Goal: Book appointment/travel/reservation

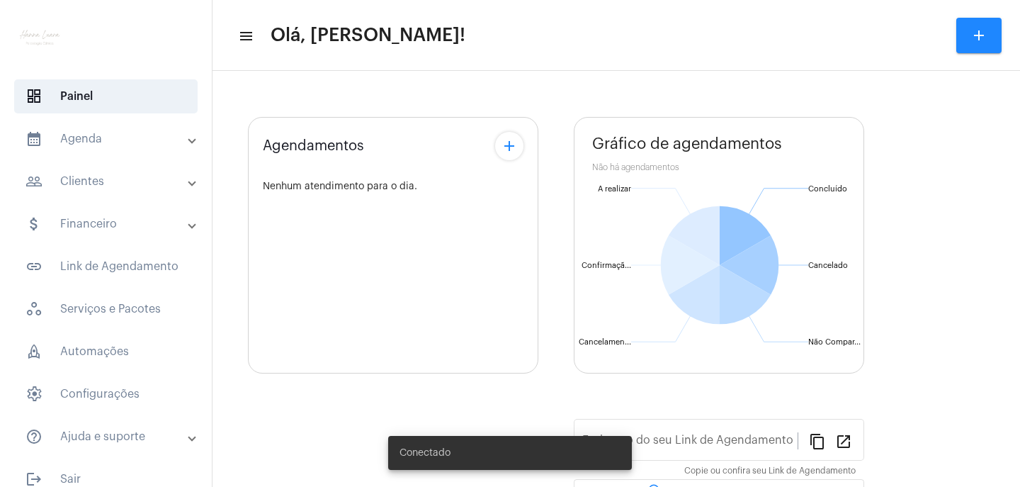
type input "https://neft.com.br/hanna-luara--costa-martins"
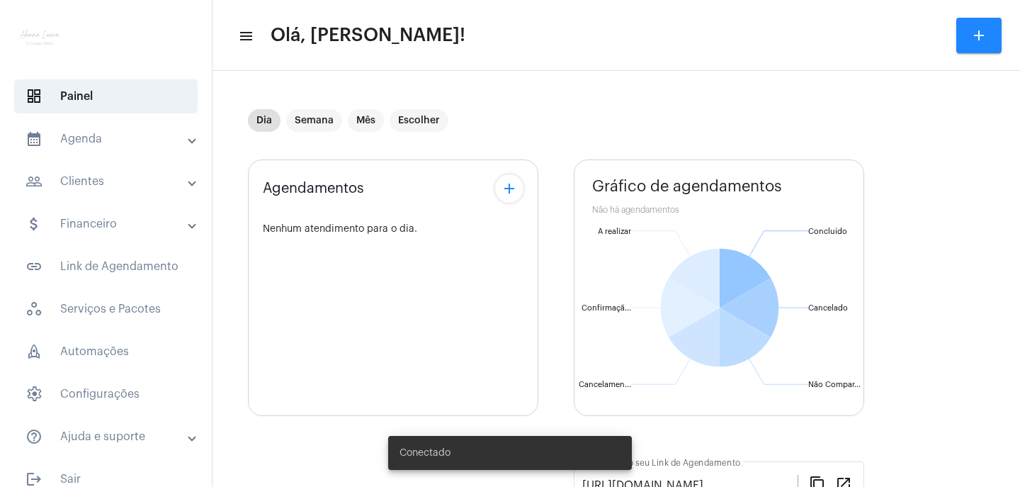
click at [113, 135] on mat-panel-title "calendar_month_outlined Agenda" at bounding box center [107, 138] width 164 height 17
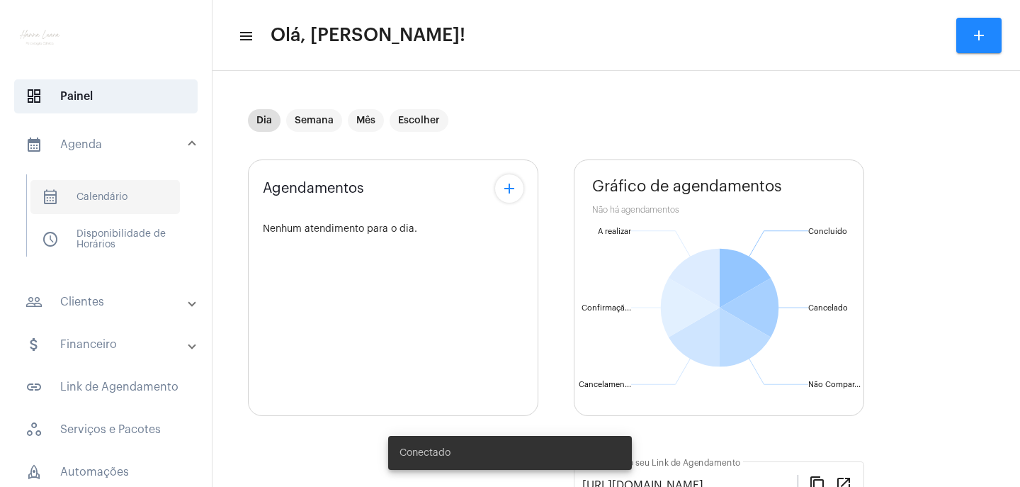
click at [116, 188] on span "calendar_month_outlined Calendário" at bounding box center [104, 197] width 149 height 34
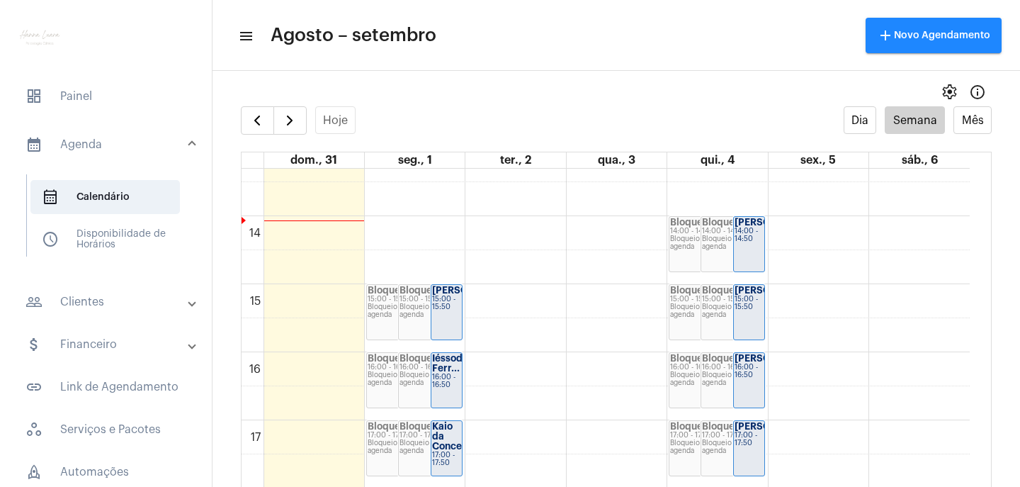
scroll to position [975, 0]
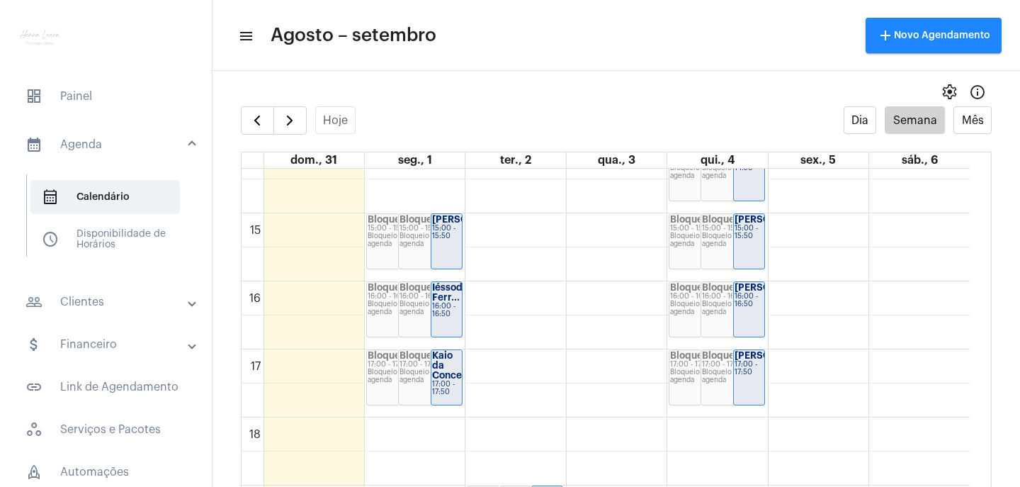
click at [439, 240] on div "15:00 - 15:50" at bounding box center [446, 232] width 29 height 16
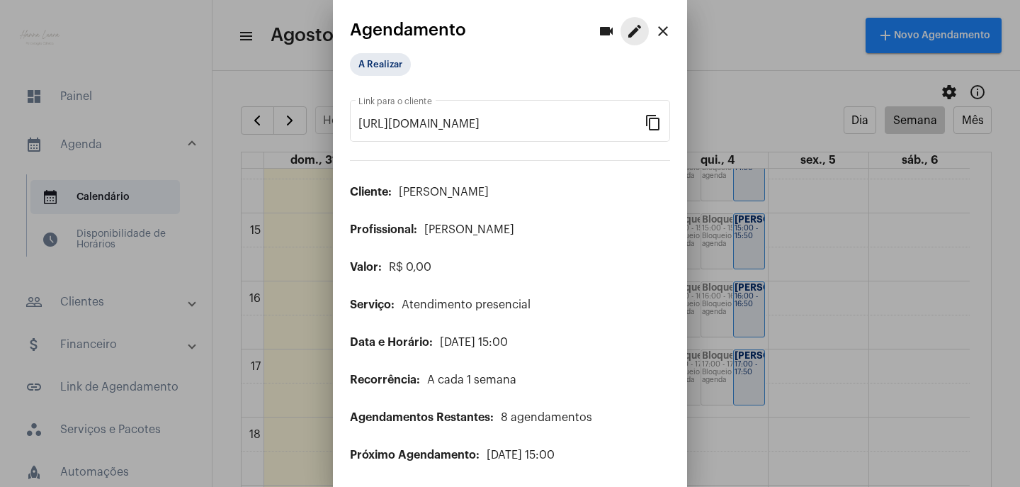
click at [620, 32] on button "edit" at bounding box center [634, 31] width 28 height 28
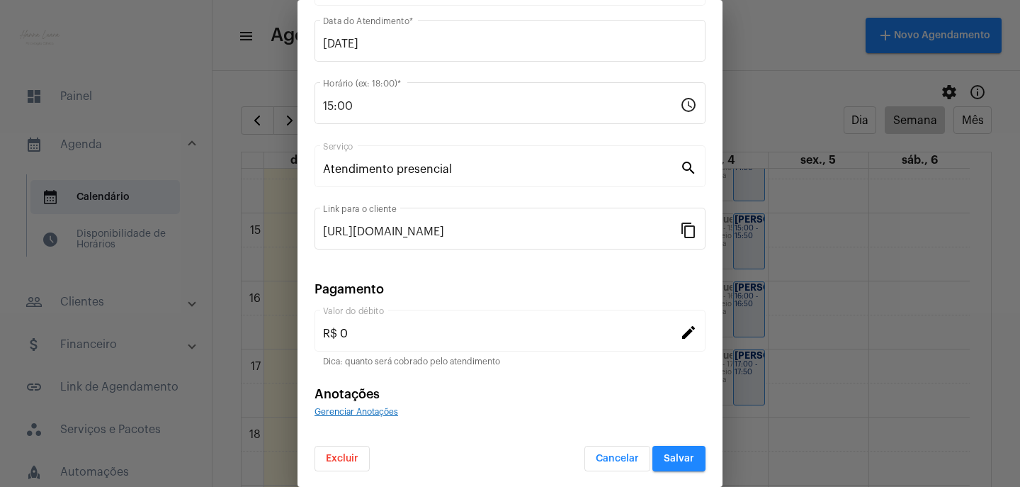
scroll to position [123, 0]
click at [356, 458] on span "Excluir" at bounding box center [342, 457] width 33 height 10
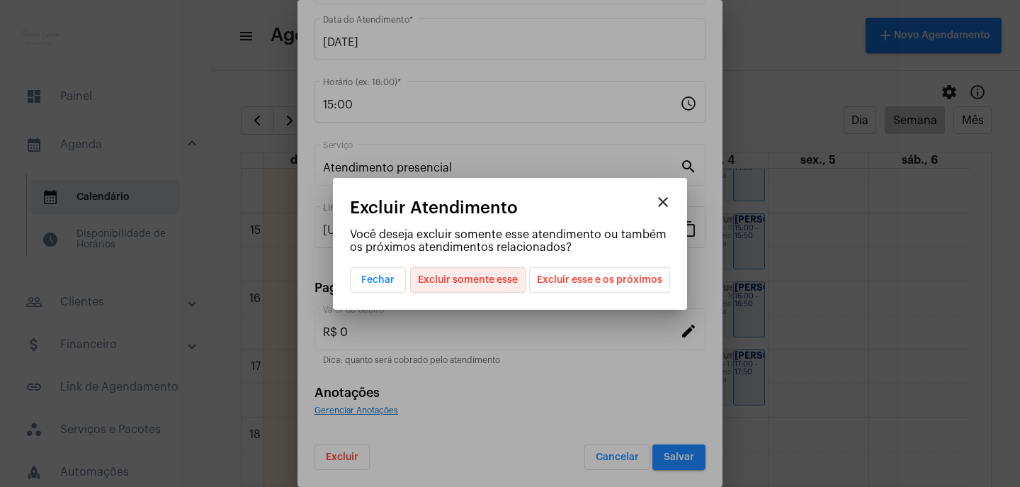
click at [513, 279] on span "Excluir somente esse" at bounding box center [468, 280] width 100 height 24
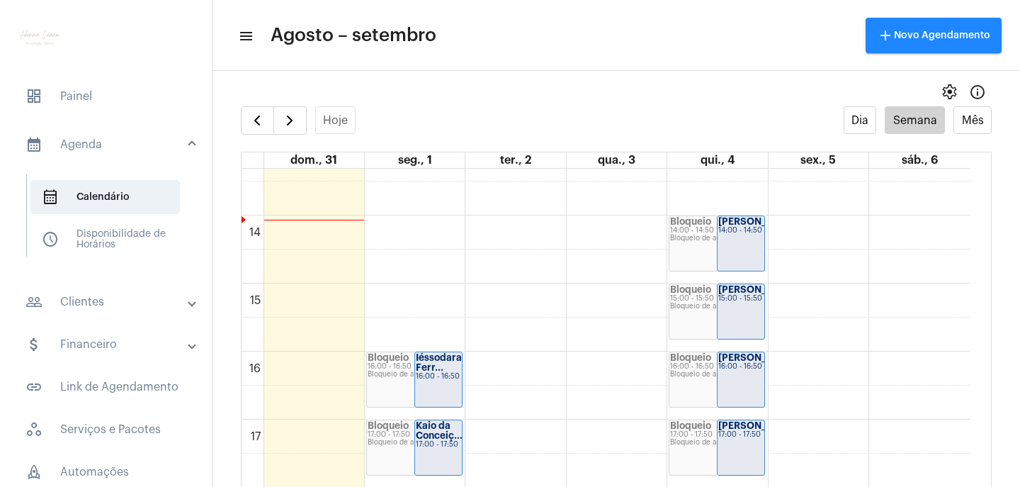
scroll to position [904, 0]
click at [448, 307] on div "00 01 02 03 04 05 06 07 08 09 10 11 12 13 14 15 16 17 18 19 20 21 22 23 Bloquei…" at bounding box center [605, 80] width 728 height 1632
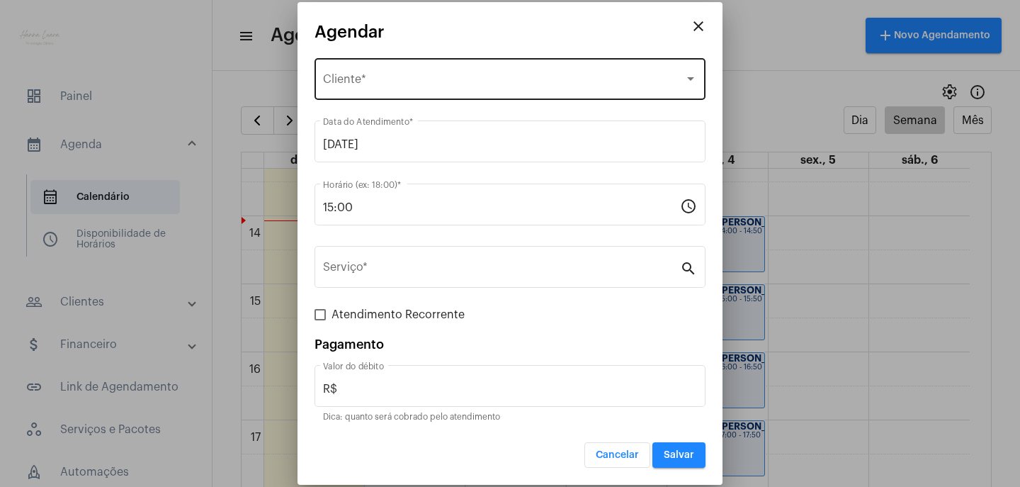
click at [467, 72] on div "Selecione o Cliente Cliente *" at bounding box center [510, 77] width 374 height 45
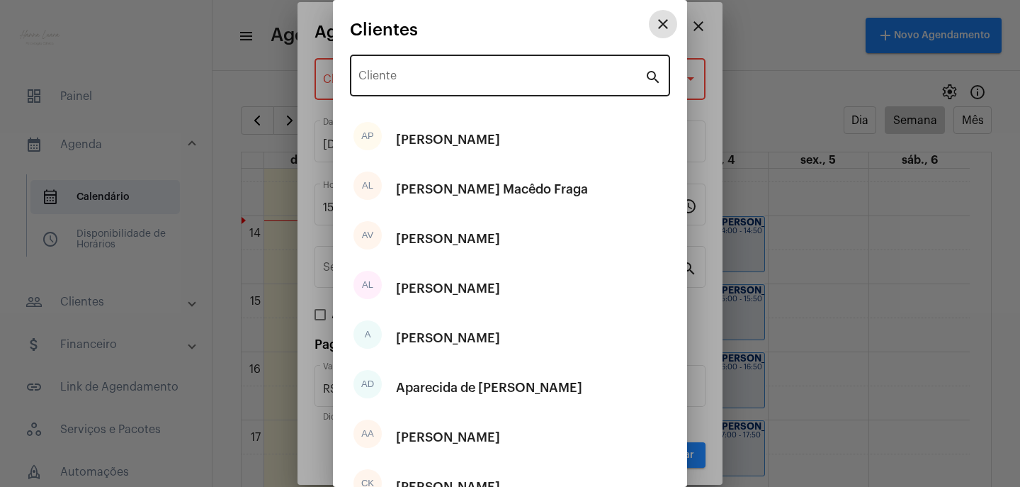
click at [467, 80] on input "Cliente" at bounding box center [501, 78] width 286 height 13
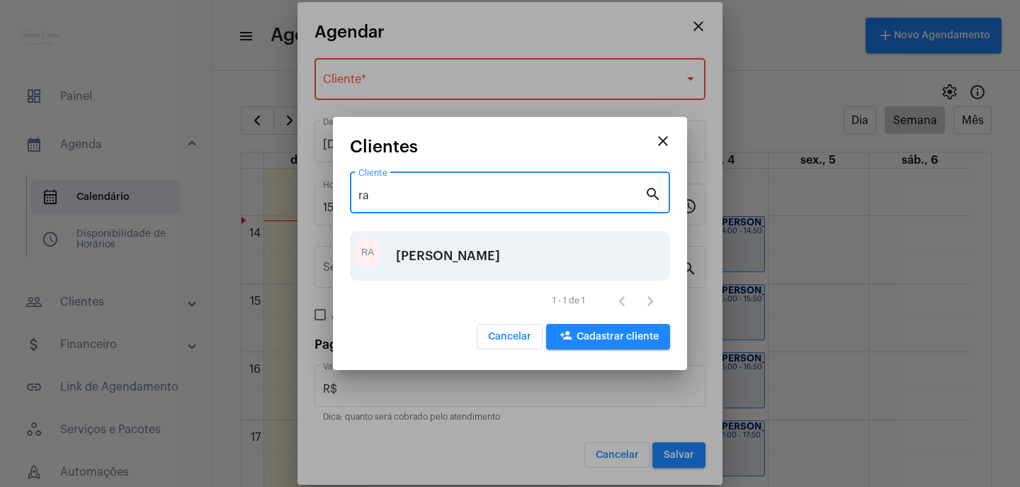
type input "ra"
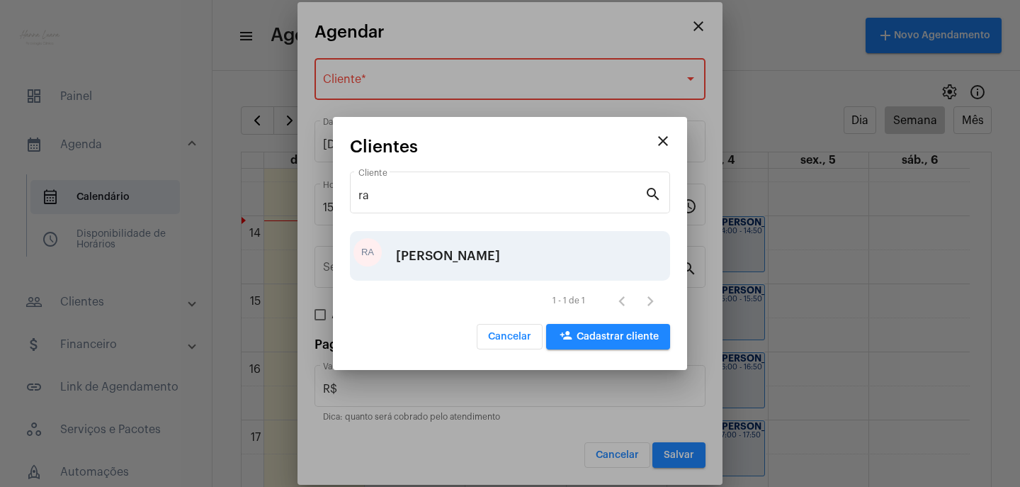
click at [500, 248] on div "Rafaell Amorim do Nascimento" at bounding box center [448, 255] width 104 height 42
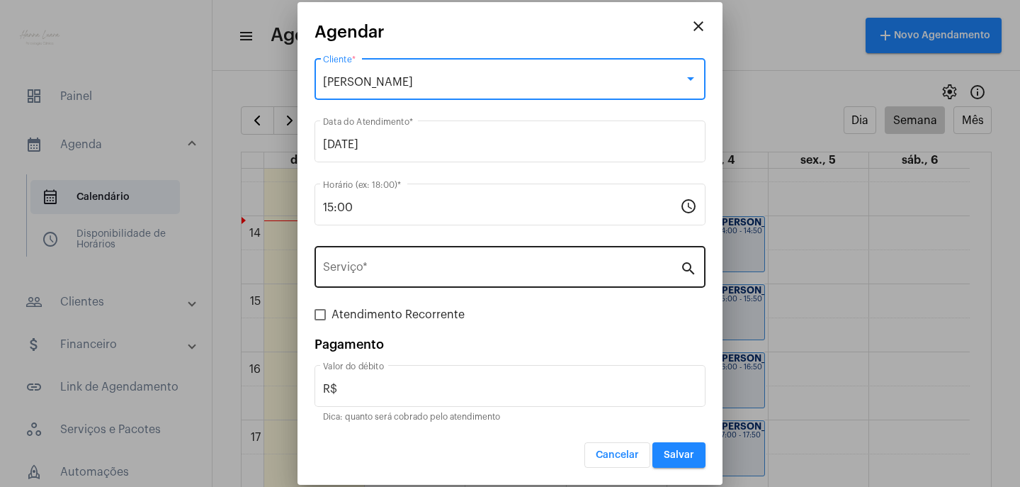
click at [501, 261] on div "Serviço *" at bounding box center [501, 265] width 357 height 45
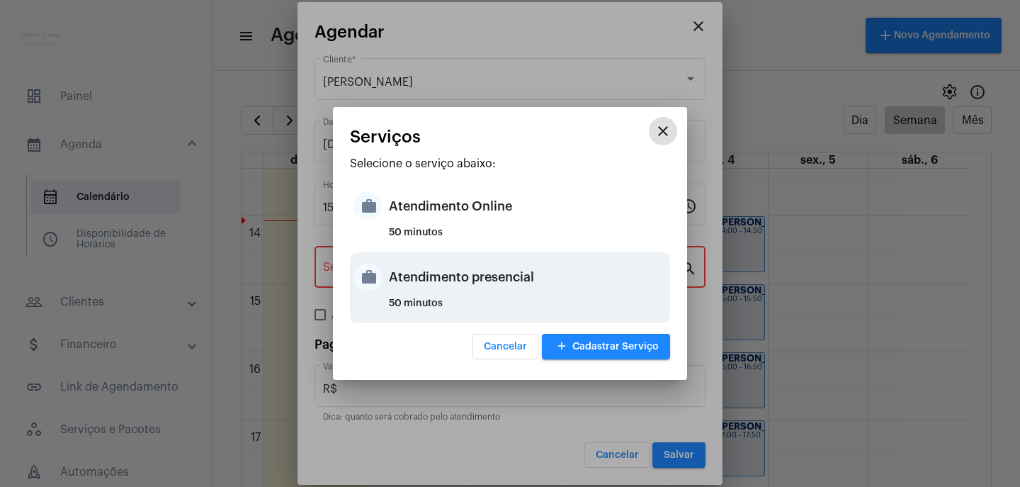
click at [546, 280] on div "Atendimento presencial" at bounding box center [528, 277] width 278 height 42
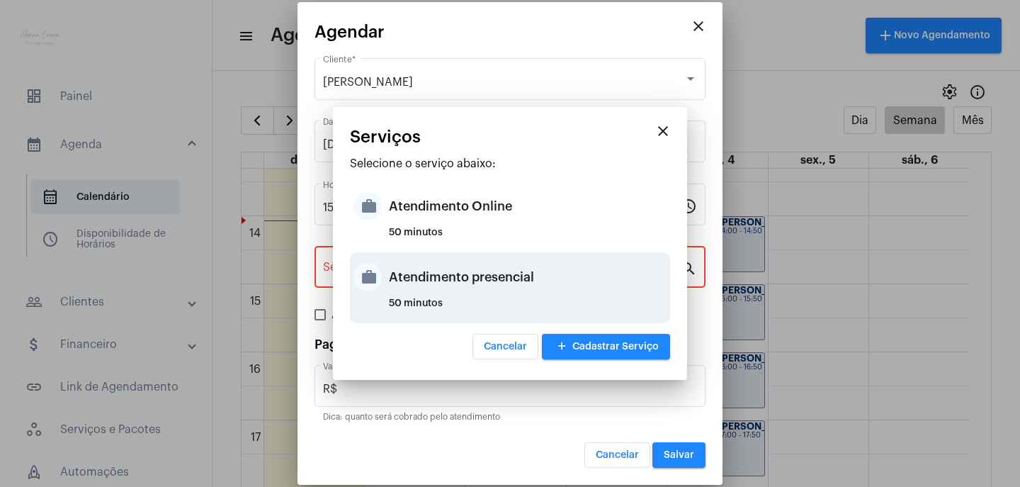
type input "Atendimento presencial"
type input "R$ 0"
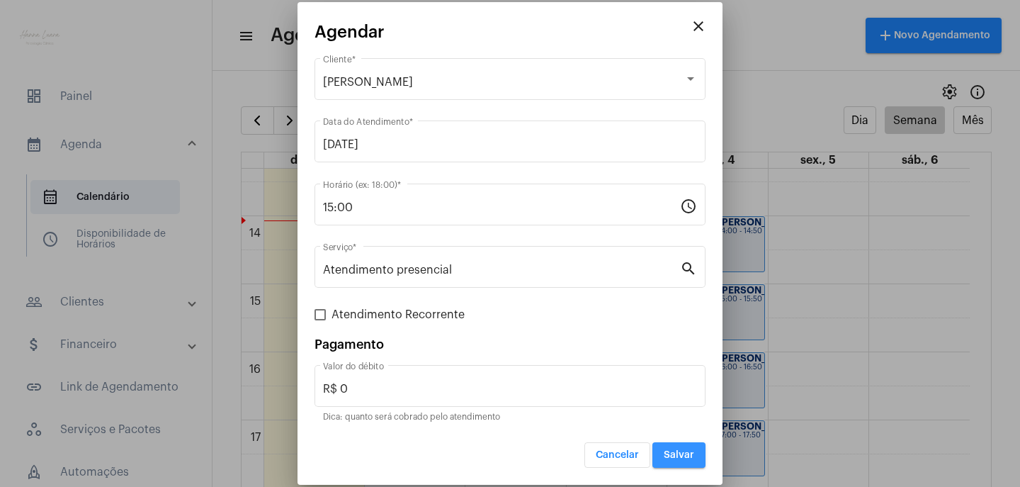
click at [700, 452] on button "Salvar" at bounding box center [678, 454] width 53 height 25
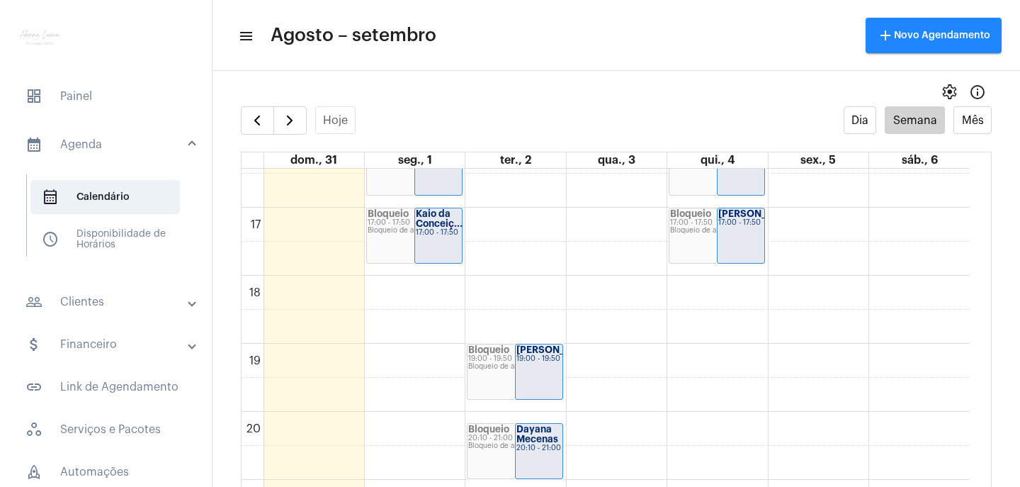
scroll to position [1188, 0]
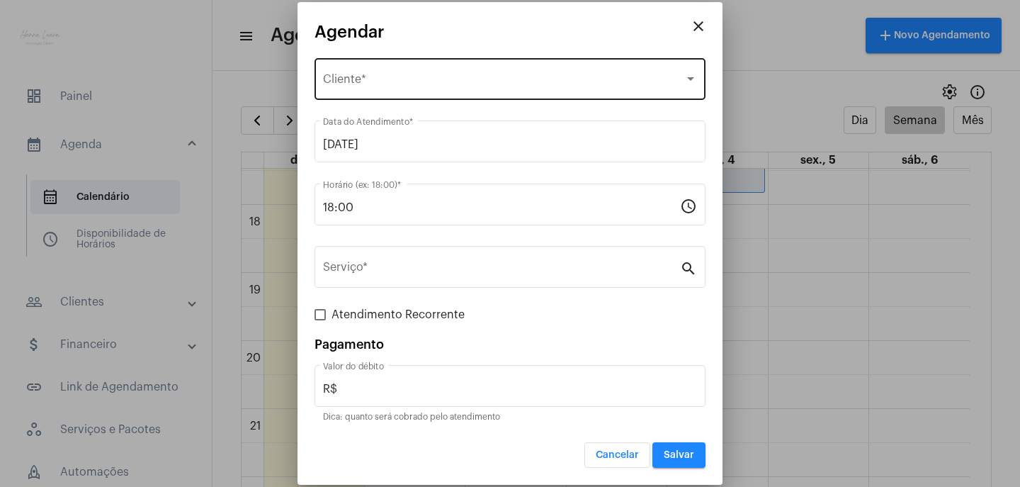
click at [411, 79] on span "Selecione o Cliente" at bounding box center [503, 82] width 361 height 13
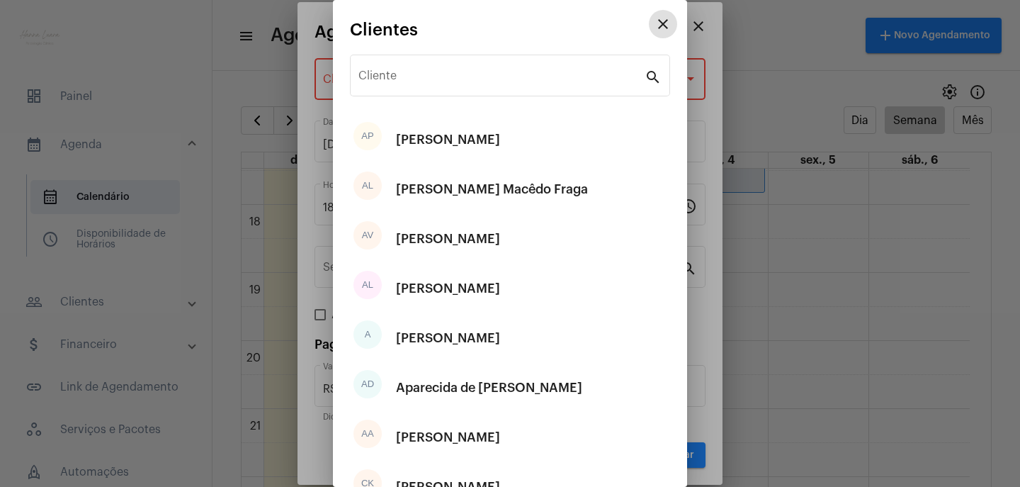
click at [411, 79] on input "Cliente" at bounding box center [501, 78] width 286 height 13
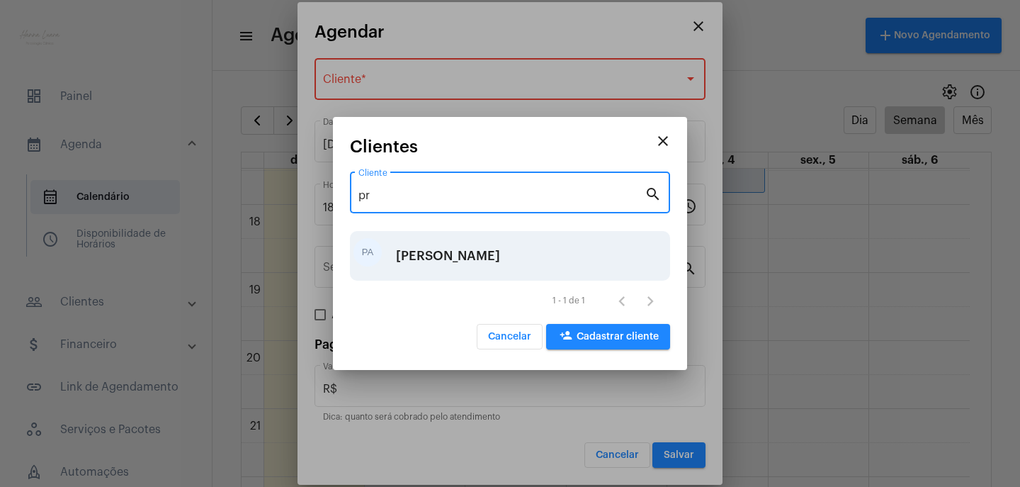
type input "pr"
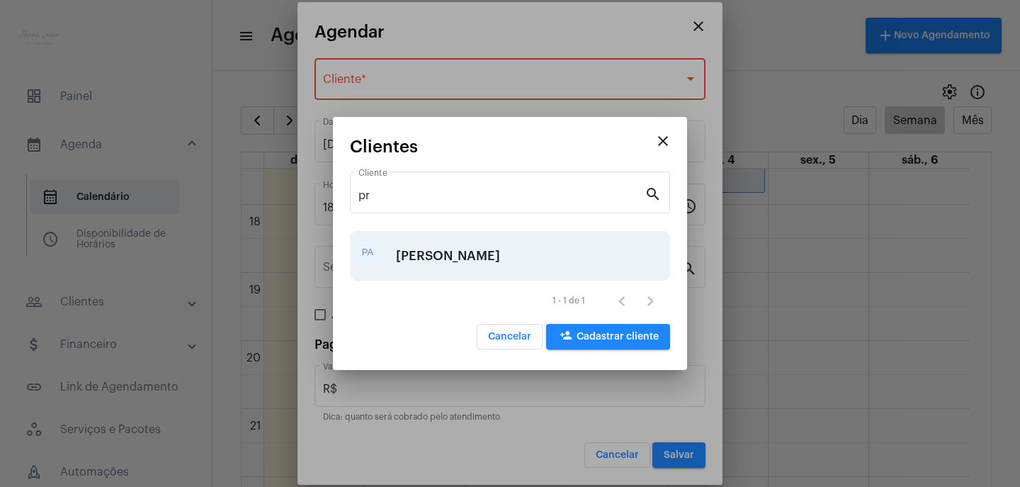
click at [426, 246] on div "Priscila Aquino Coutinho" at bounding box center [448, 255] width 104 height 42
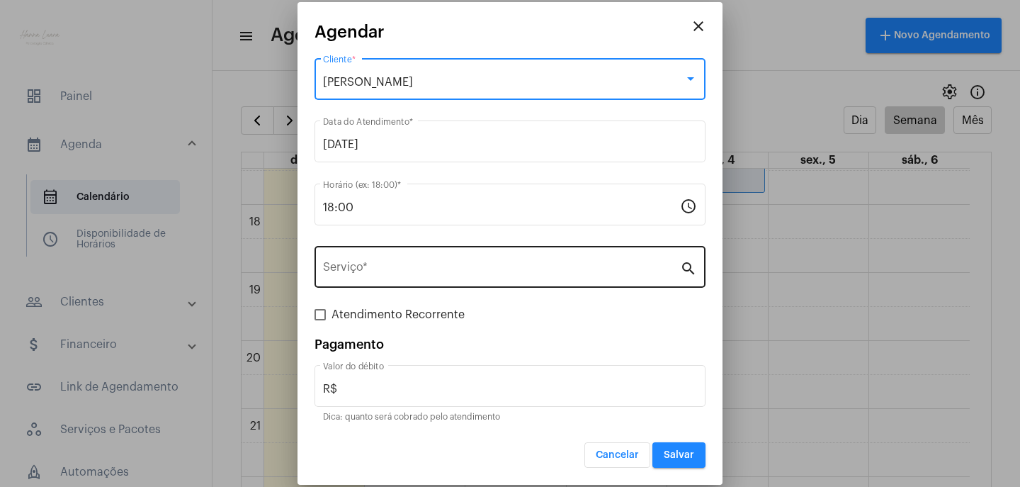
click at [435, 264] on input "Serviço *" at bounding box center [501, 269] width 357 height 13
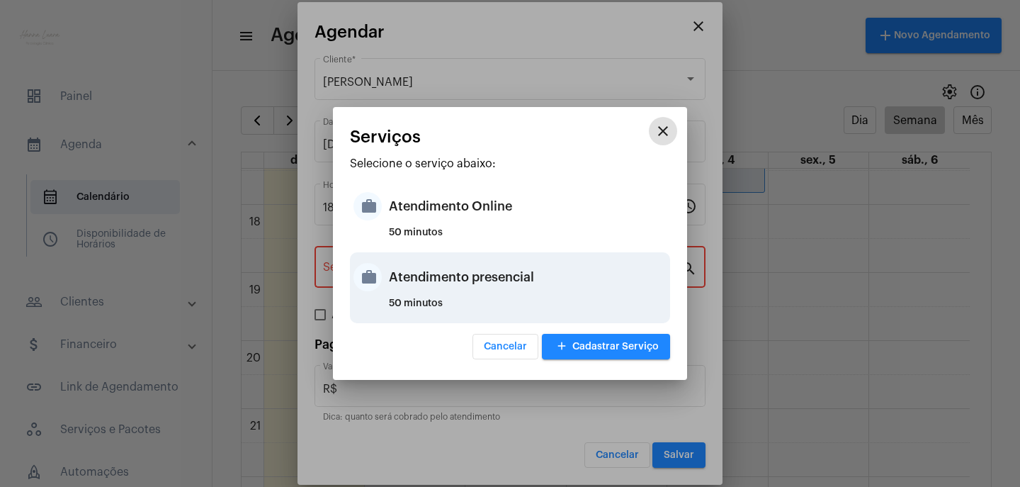
click at [465, 285] on div "Atendimento presencial" at bounding box center [528, 277] width 278 height 42
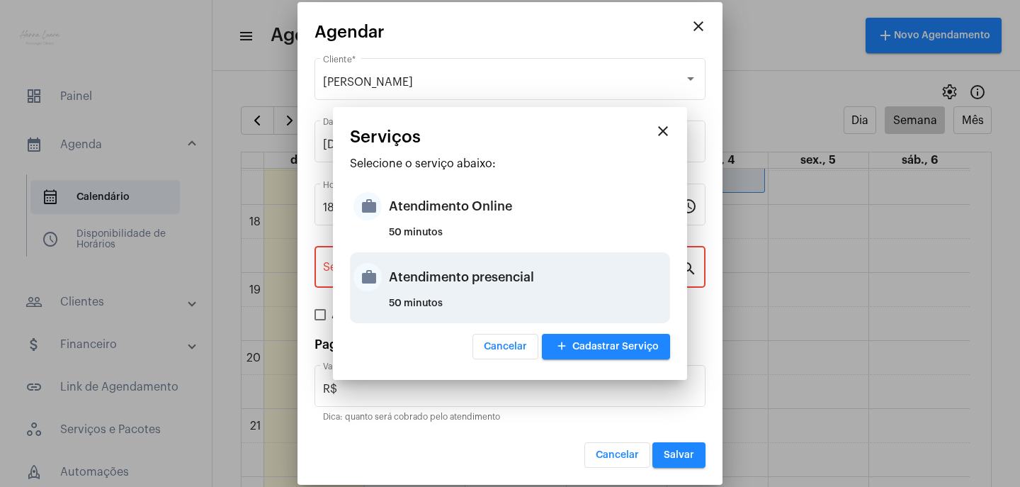
type input "Atendimento presencial"
type input "R$ 0"
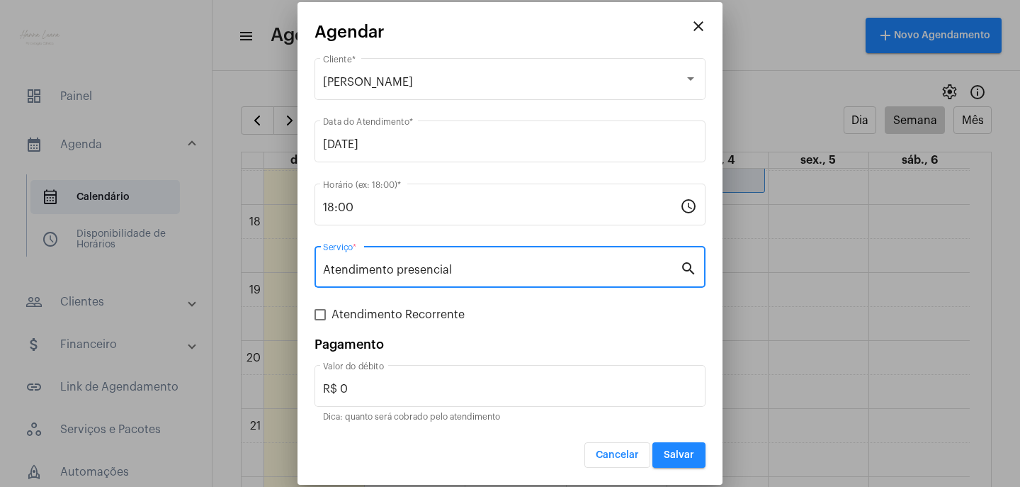
click at [686, 455] on span "Salvar" at bounding box center [679, 455] width 30 height 10
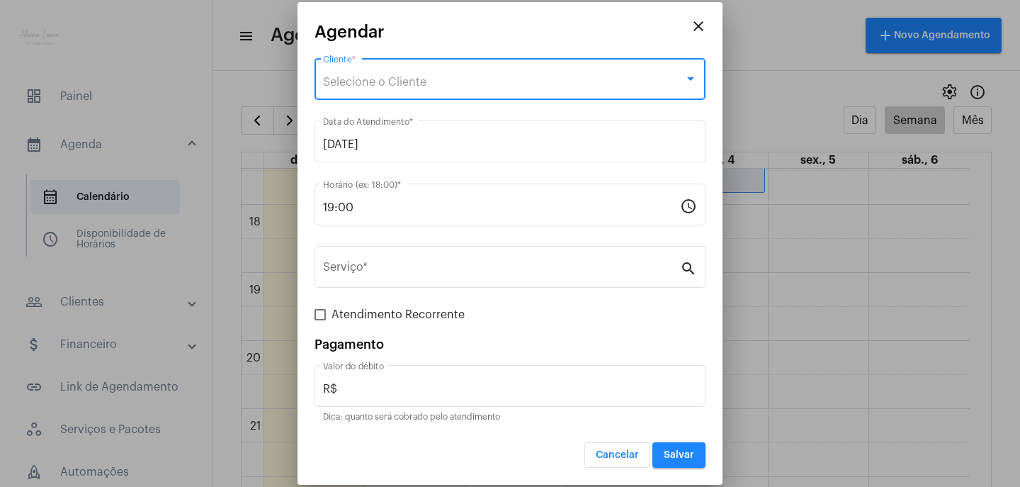
click at [435, 78] on div "Selecione o Cliente" at bounding box center [503, 82] width 361 height 13
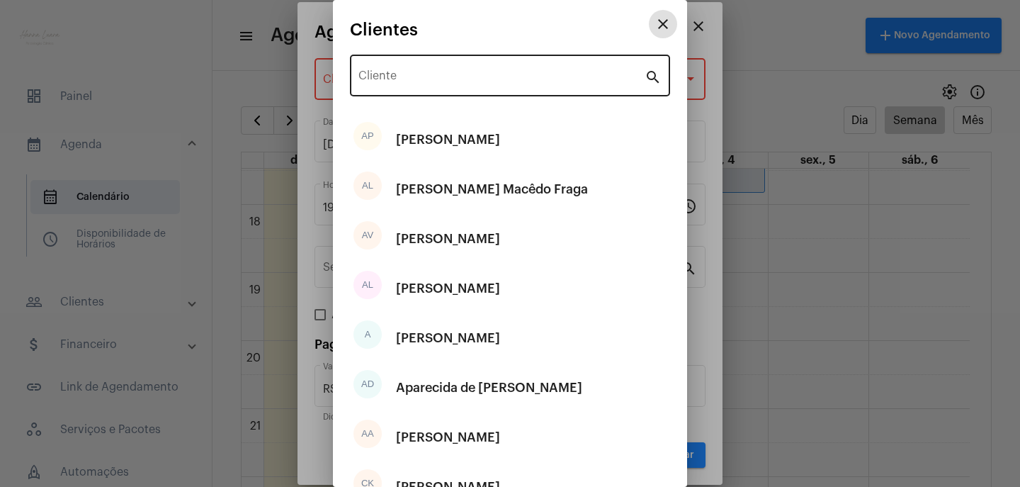
click at [436, 84] on input "Cliente" at bounding box center [501, 78] width 286 height 13
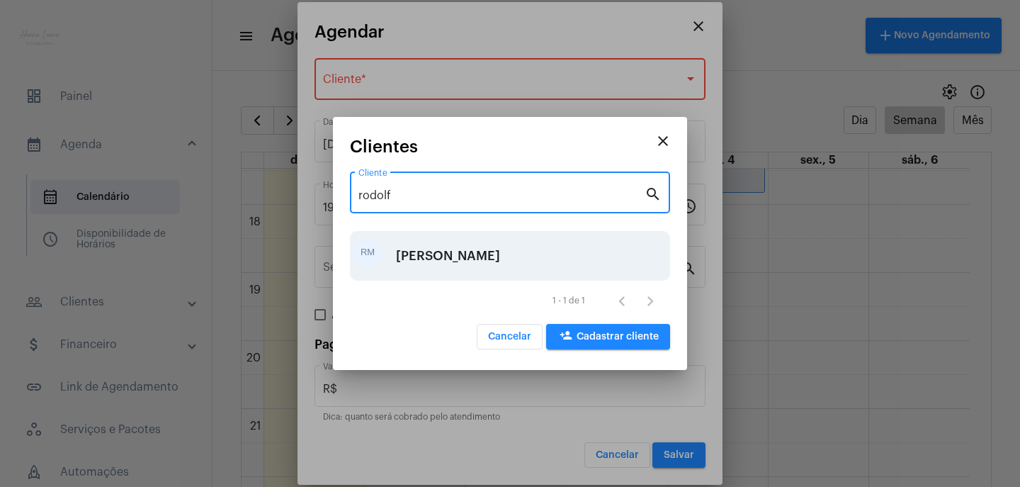
type input "rodolf"
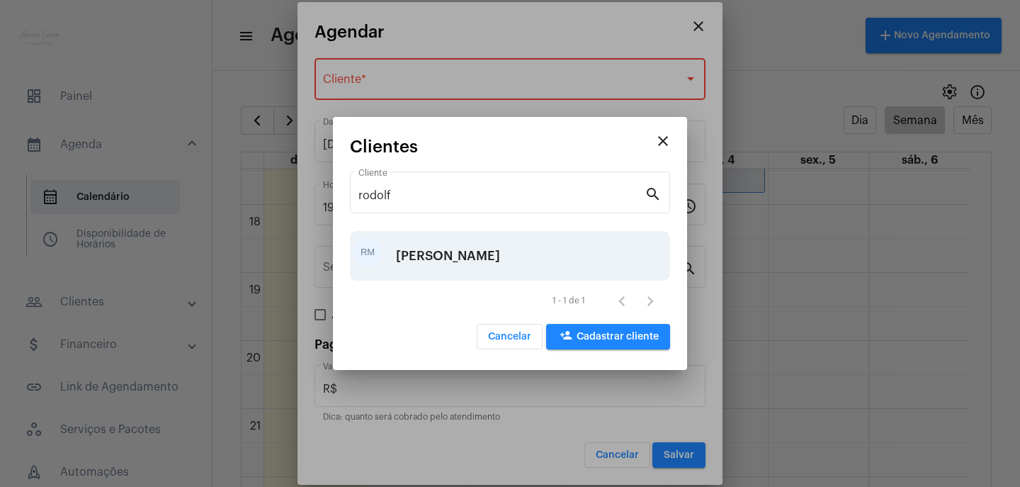
click at [453, 256] on div "Rodolfo Monteiro Bastos" at bounding box center [448, 255] width 104 height 42
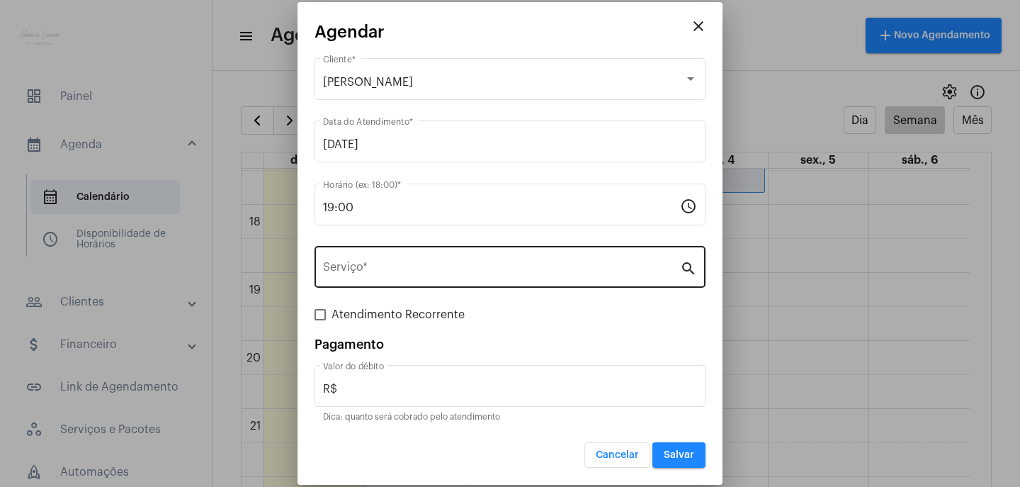
click at [452, 263] on div "Serviço *" at bounding box center [501, 265] width 357 height 45
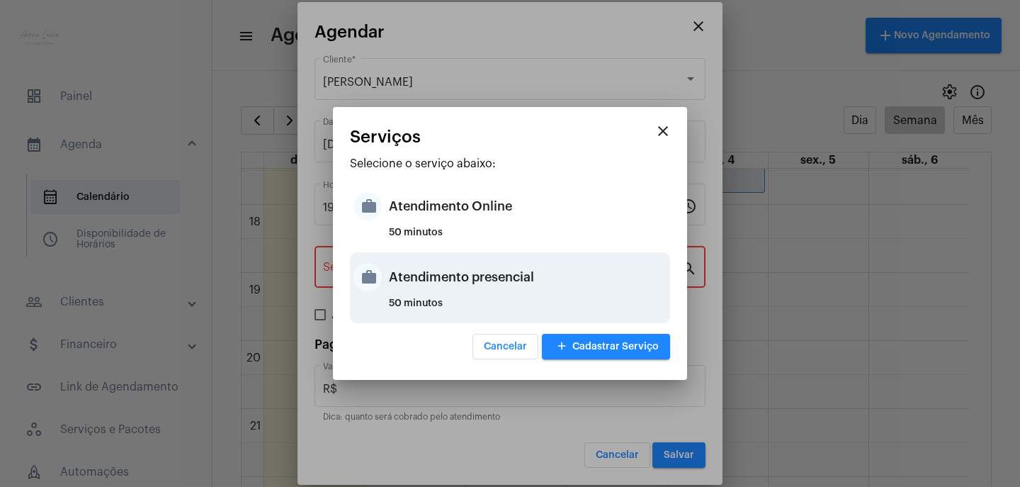
click at [491, 267] on div "Atendimento presencial" at bounding box center [528, 277] width 278 height 42
type input "Atendimento presencial"
type input "R$ 0"
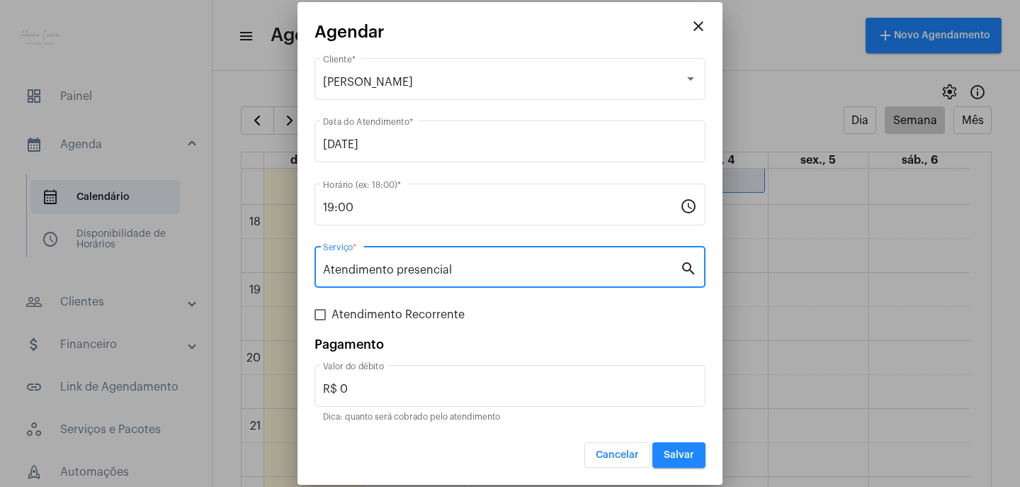
click at [690, 457] on span "Salvar" at bounding box center [679, 455] width 30 height 10
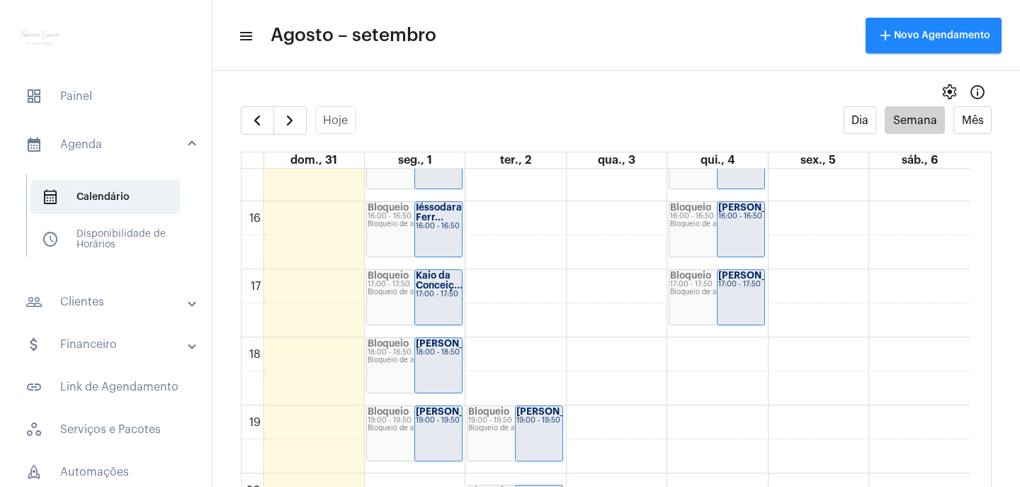
scroll to position [1117, 0]
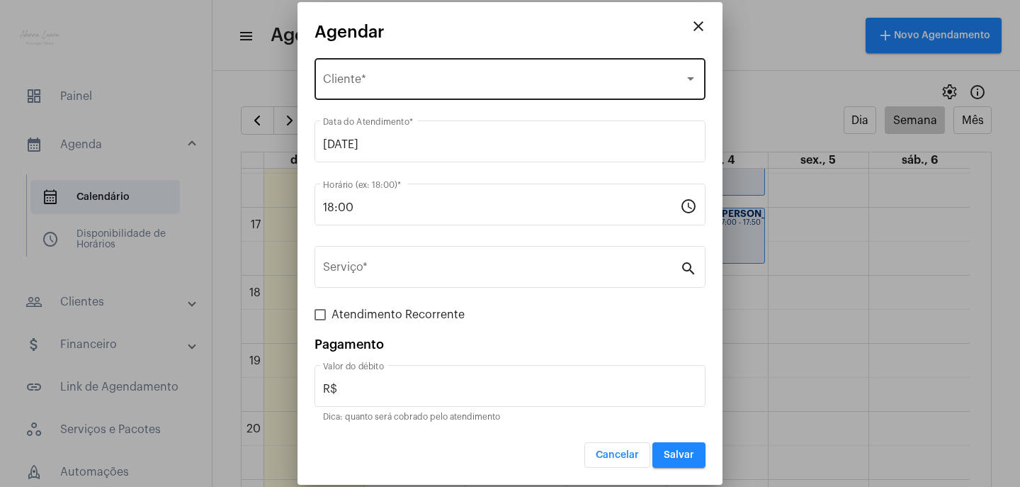
click at [387, 66] on div "Selecione o Cliente Cliente *" at bounding box center [510, 77] width 374 height 45
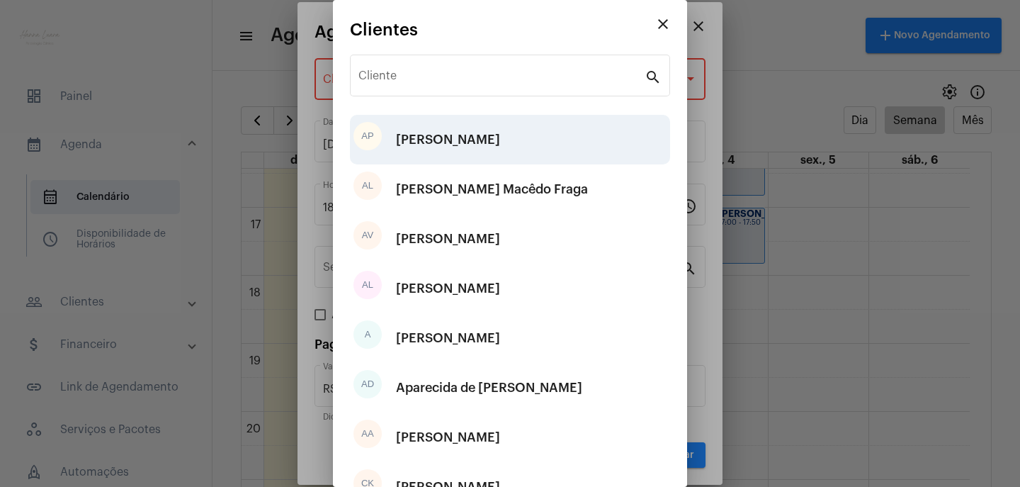
click at [428, 135] on div "[PERSON_NAME]" at bounding box center [448, 139] width 104 height 42
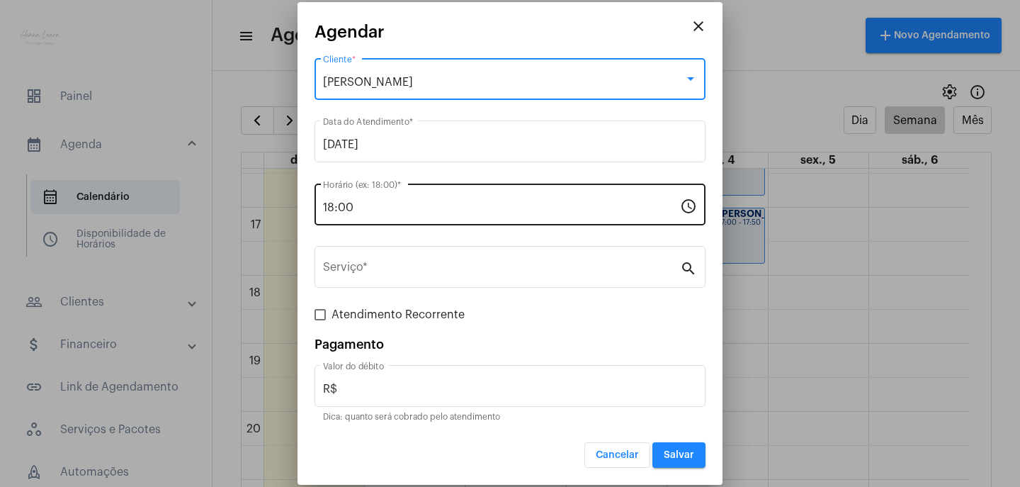
click at [440, 194] on div "18:00 Horário (ex: 18:00) *" at bounding box center [501, 203] width 357 height 45
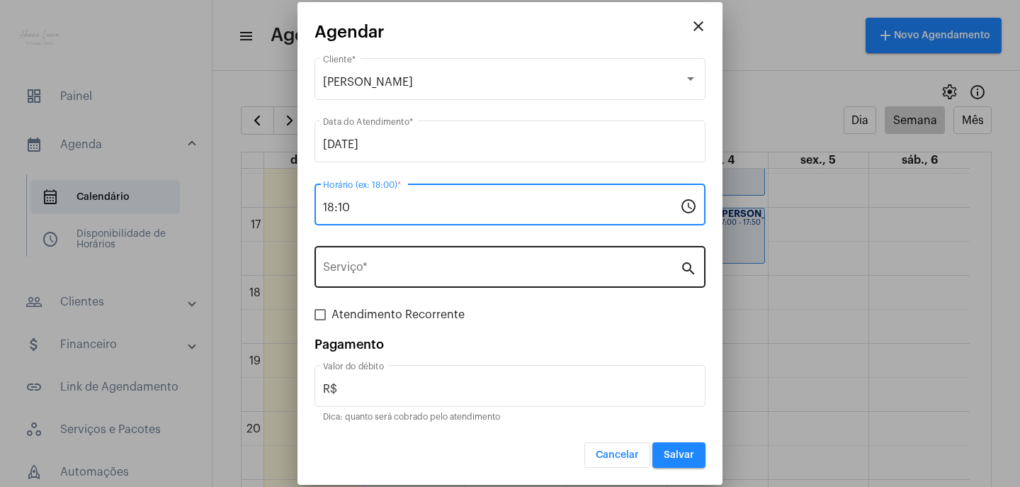
type input "18:10"
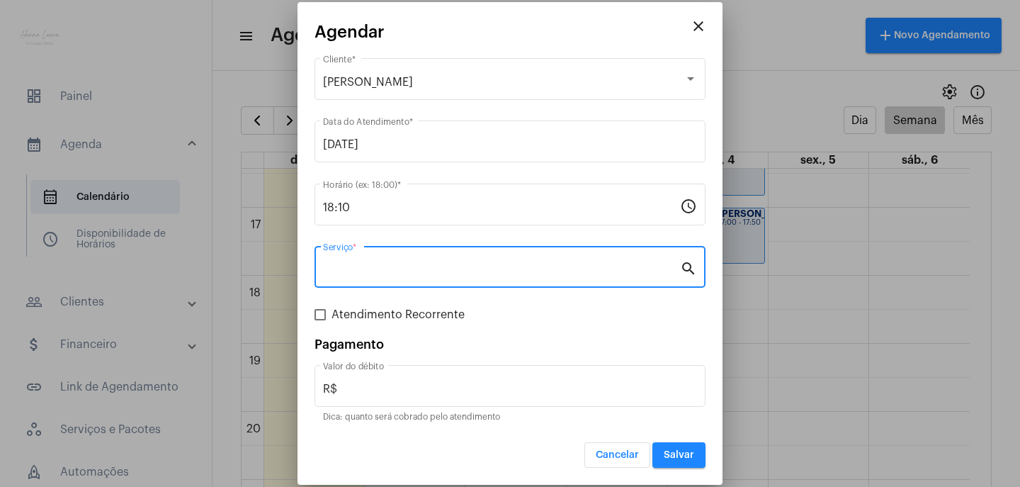
click at [442, 264] on input "Serviço *" at bounding box center [501, 269] width 357 height 13
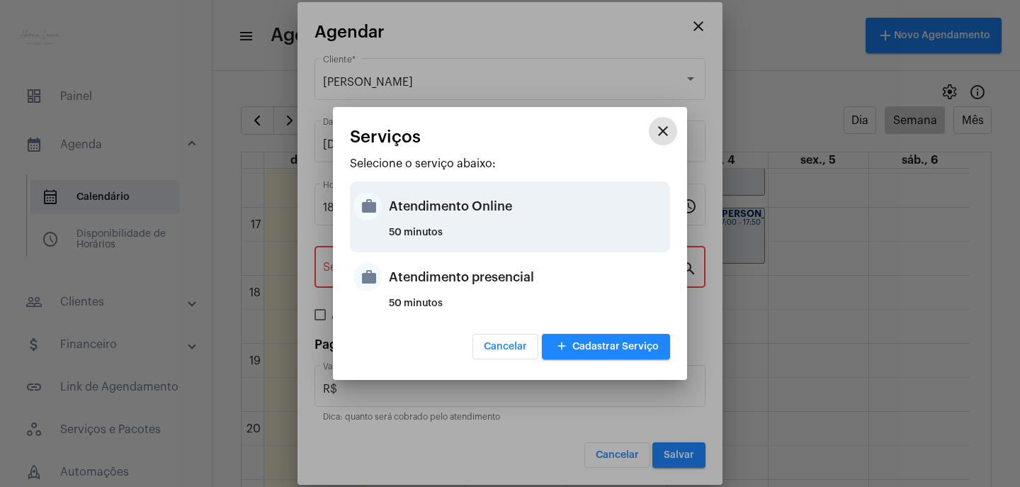
click at [485, 226] on div "Atendimento Online" at bounding box center [528, 206] width 278 height 42
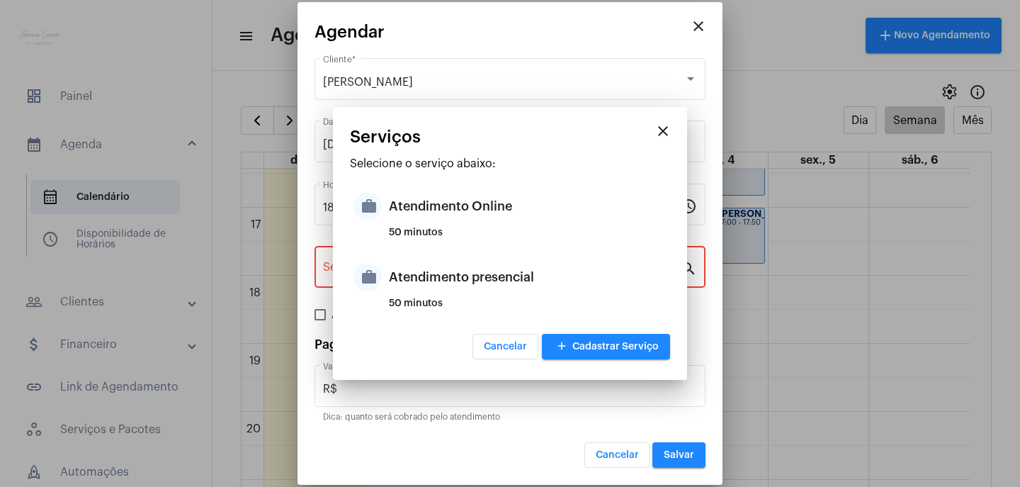
type input "Atendimento Online"
type input "R$ 0"
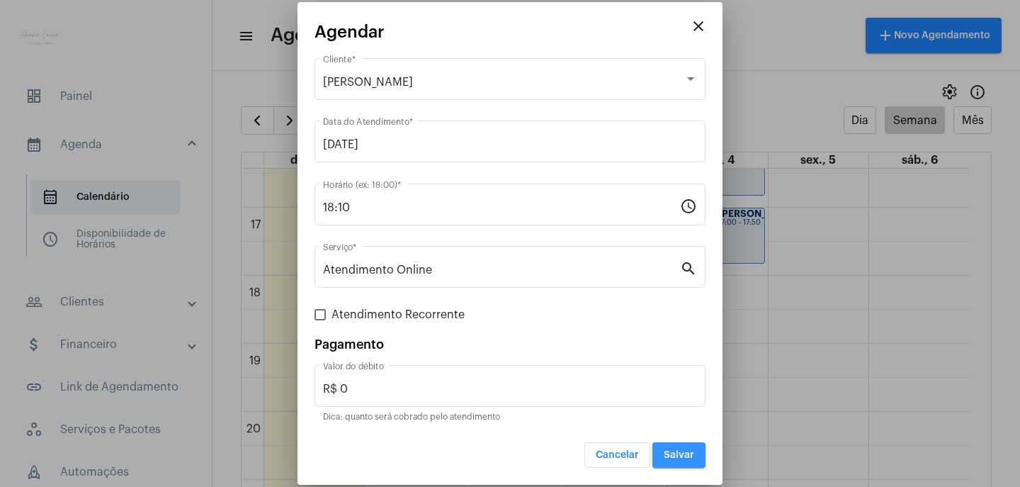
click at [688, 453] on span "Salvar" at bounding box center [679, 455] width 30 height 10
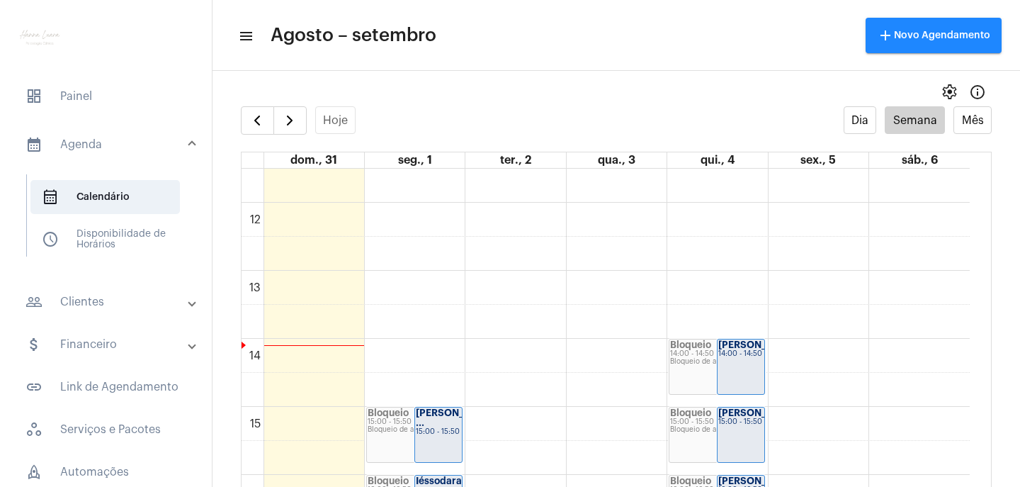
scroll to position [763, 0]
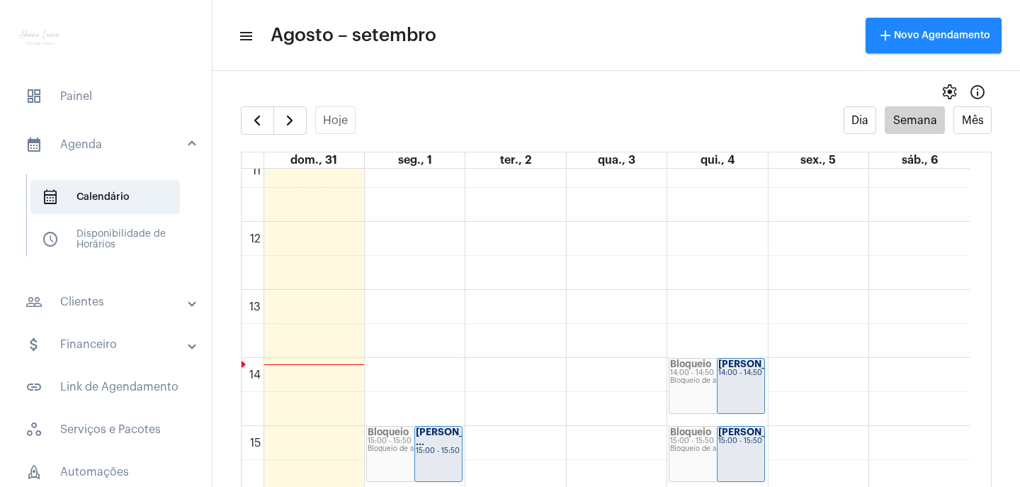
click at [746, 308] on div "00 01 02 03 04 05 06 07 08 09 10 11 12 13 14 15 16 17 18 19 20 21 22 23 Bloquei…" at bounding box center [605, 222] width 728 height 1632
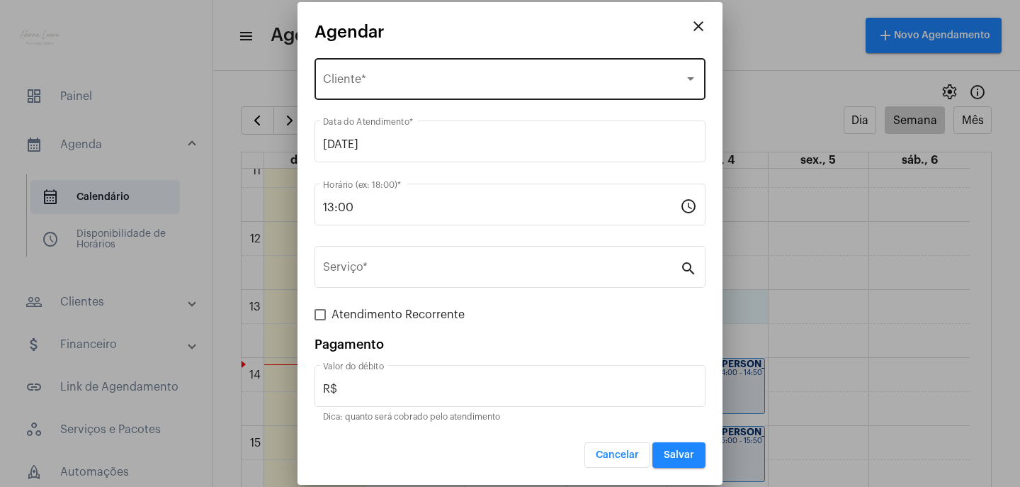
click at [485, 66] on div "Selecione o Cliente Cliente *" at bounding box center [510, 77] width 374 height 45
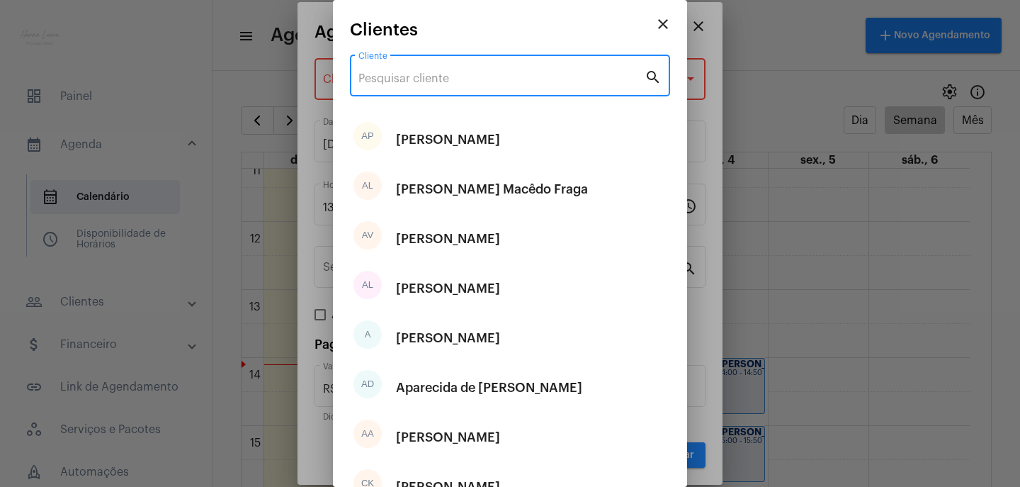
click at [484, 83] on input "Cliente" at bounding box center [501, 78] width 286 height 13
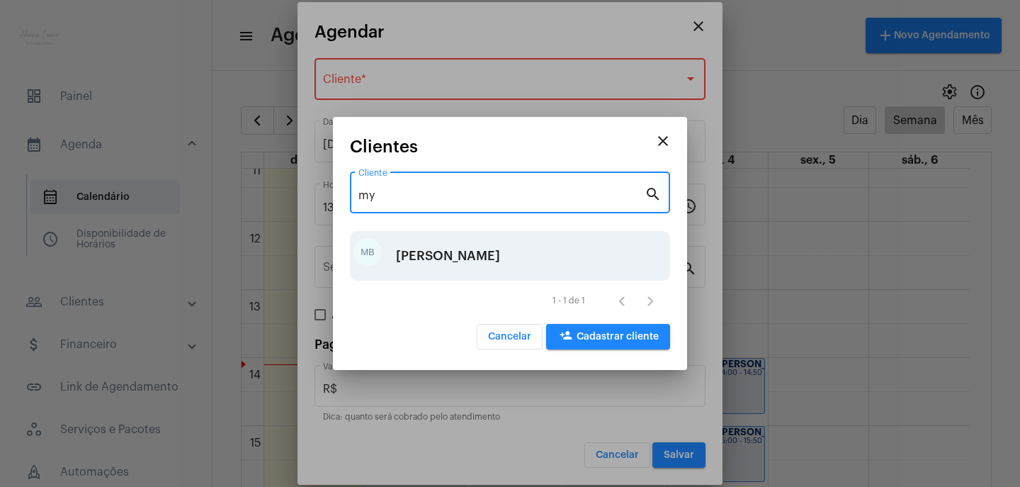
type input "my"
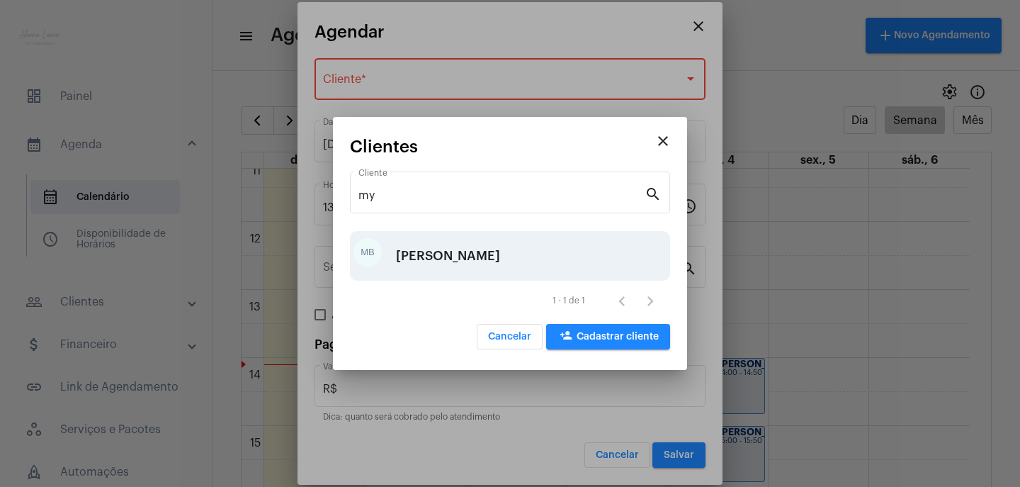
click at [453, 243] on div "Mykaelle Beatriz Silva dos Santos" at bounding box center [448, 255] width 104 height 42
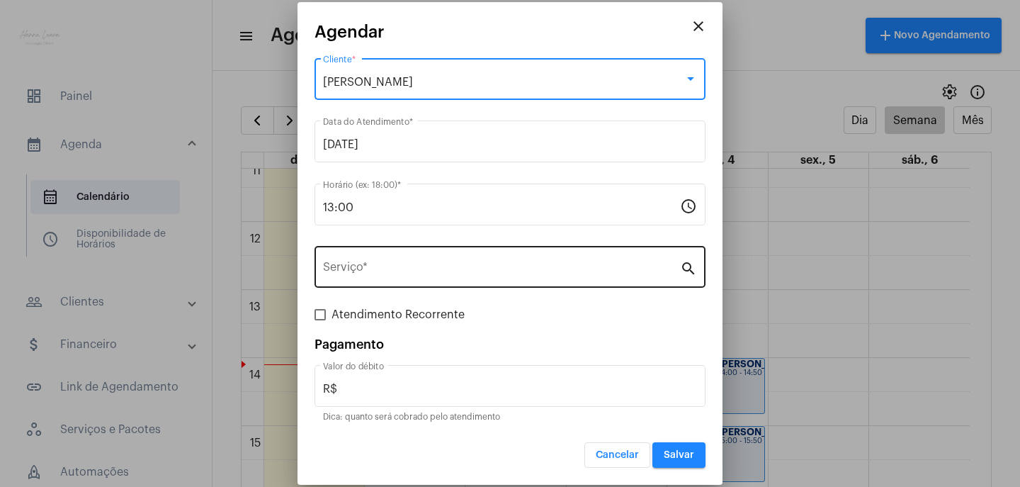
click at [443, 268] on input "Serviço *" at bounding box center [501, 269] width 357 height 13
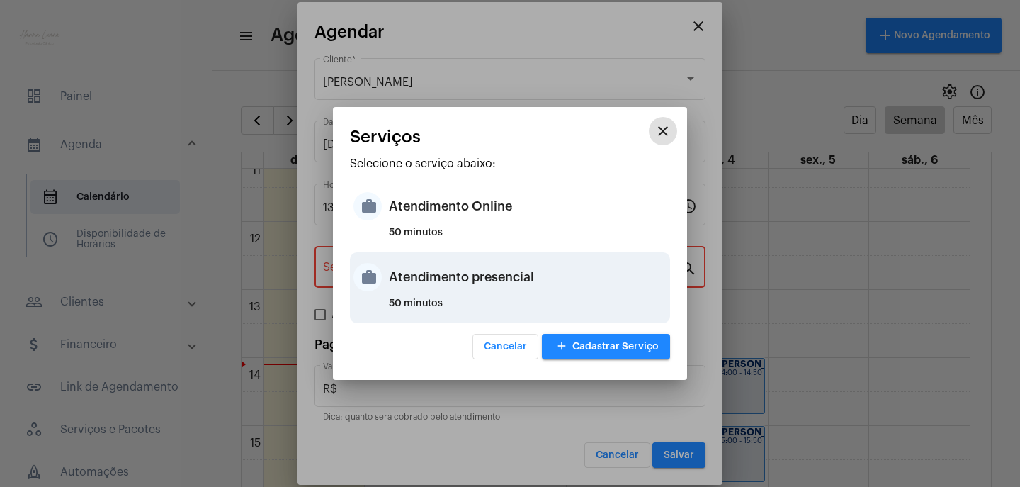
click at [475, 271] on div "Atendimento presencial" at bounding box center [528, 277] width 278 height 42
type input "Atendimento presencial"
type input "R$ 0"
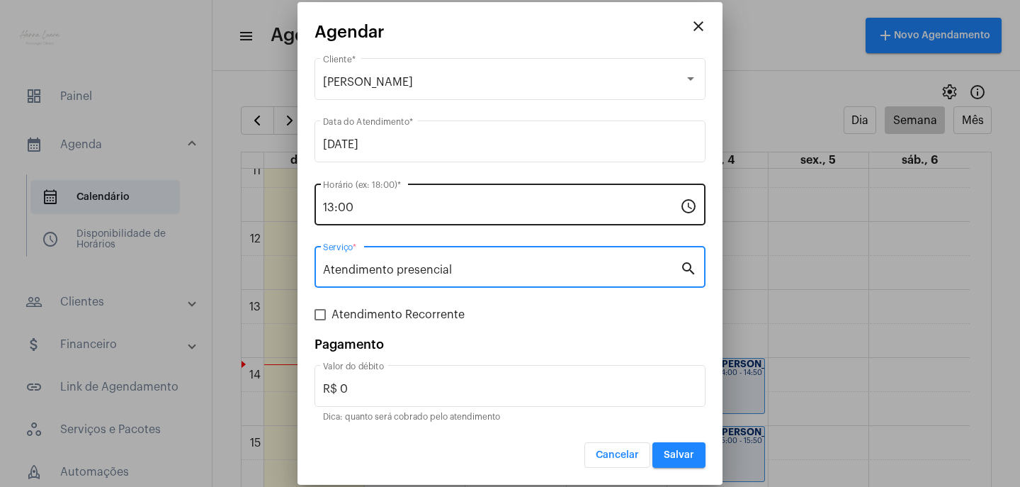
click at [331, 202] on input "13:00" at bounding box center [501, 207] width 357 height 13
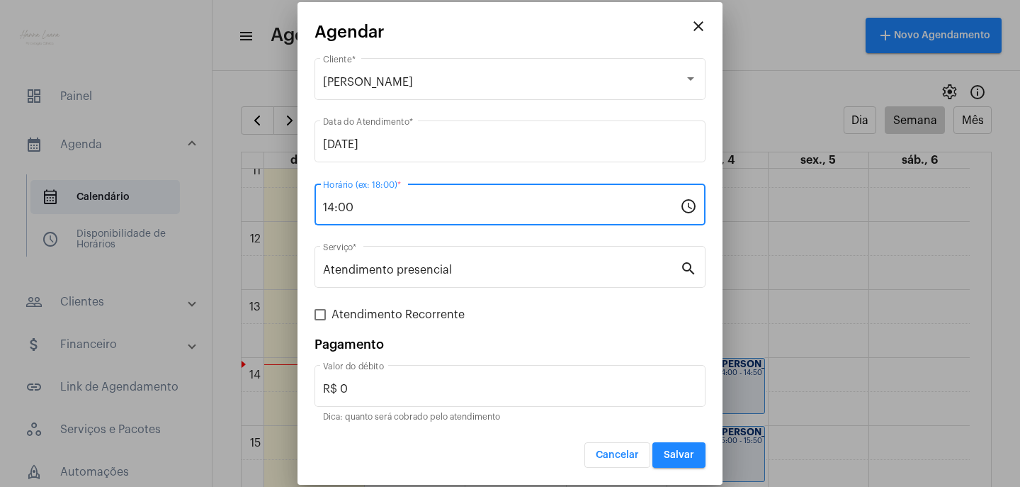
type input "14:00"
click at [693, 454] on span "Salvar" at bounding box center [679, 455] width 30 height 10
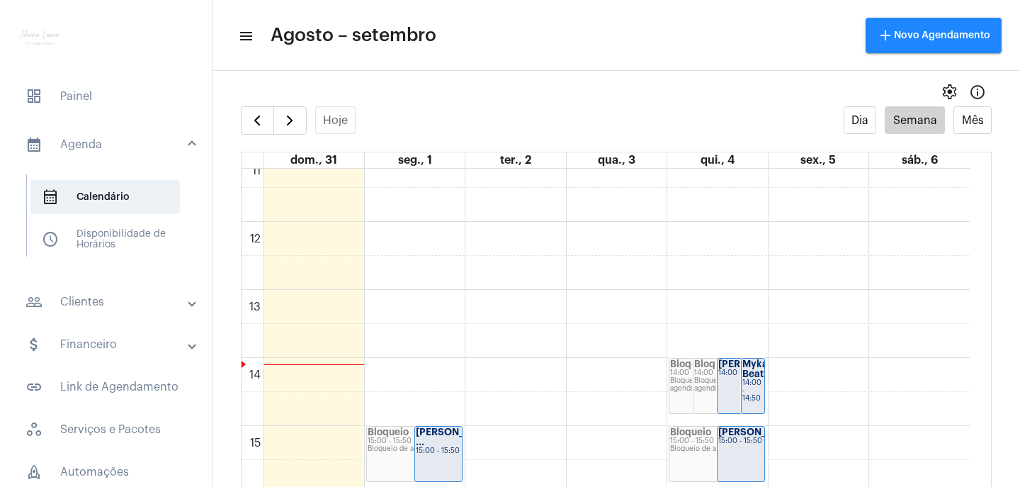
click at [725, 377] on div "14:00 - 14:50" at bounding box center [740, 373] width 45 height 8
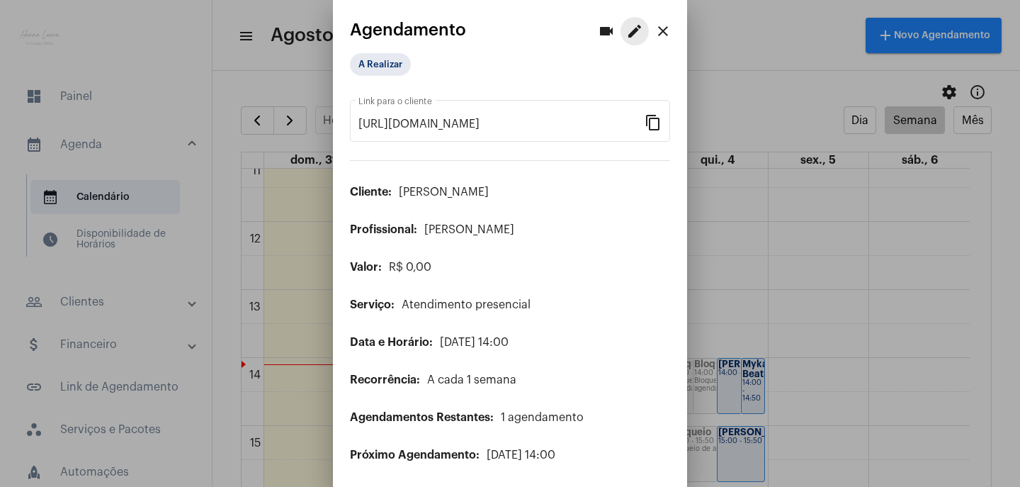
click at [626, 30] on mat-icon "edit" at bounding box center [634, 31] width 17 height 17
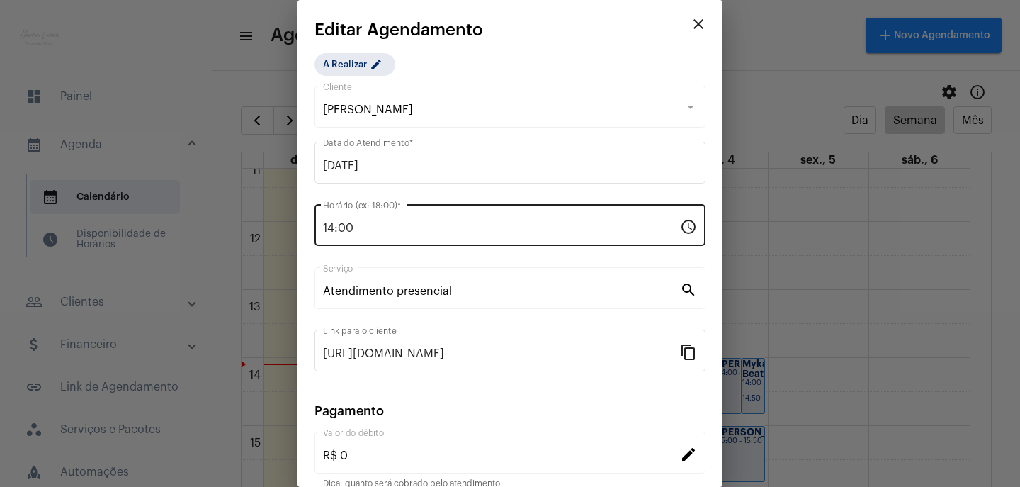
click at [337, 228] on input "14:00" at bounding box center [501, 228] width 357 height 13
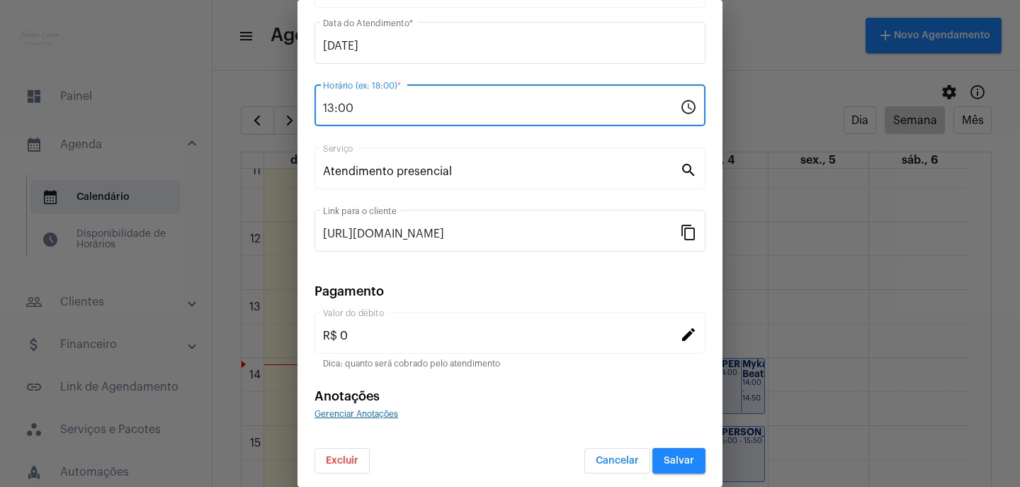
scroll to position [123, 0]
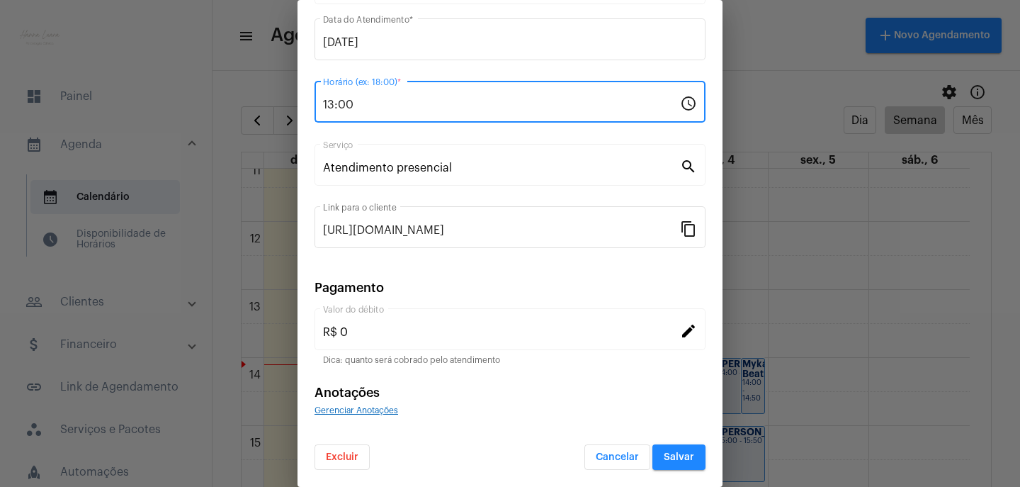
type input "13:00"
click at [681, 450] on button "Salvar" at bounding box center [678, 456] width 53 height 25
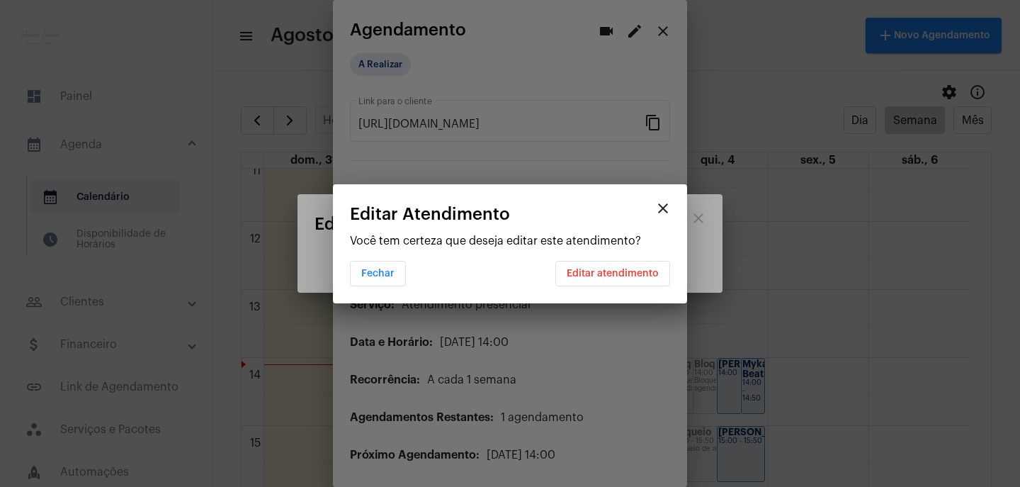
scroll to position [0, 0]
click at [572, 273] on span "Editar atendimento" at bounding box center [613, 273] width 92 height 10
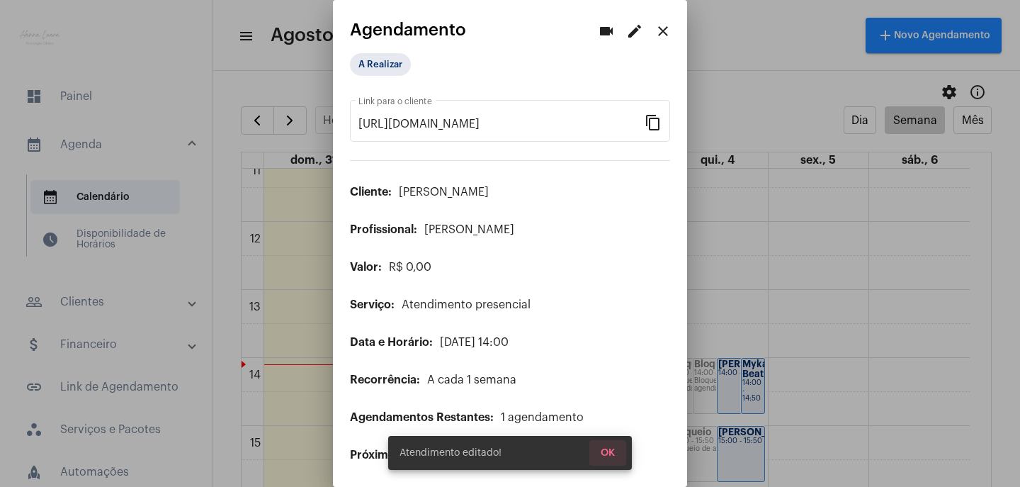
click at [613, 446] on button "OK" at bounding box center [607, 452] width 37 height 25
click at [654, 37] on mat-icon "close" at bounding box center [662, 31] width 17 height 17
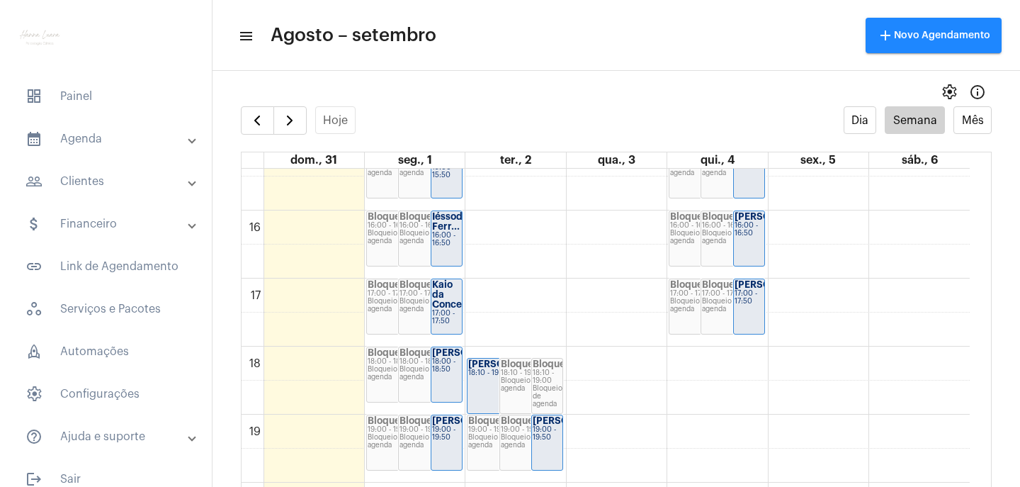
scroll to position [904, 0]
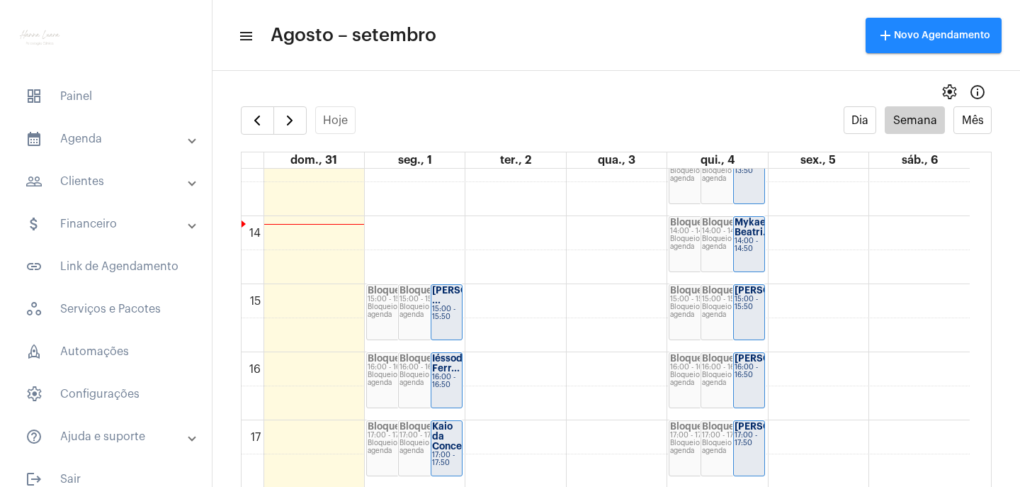
click at [824, 358] on div "00 01 02 03 04 05 06 07 08 09 10 11 12 13 14 15 16 17 18 19 20 21 22 23 Bloquei…" at bounding box center [605, 80] width 728 height 1632
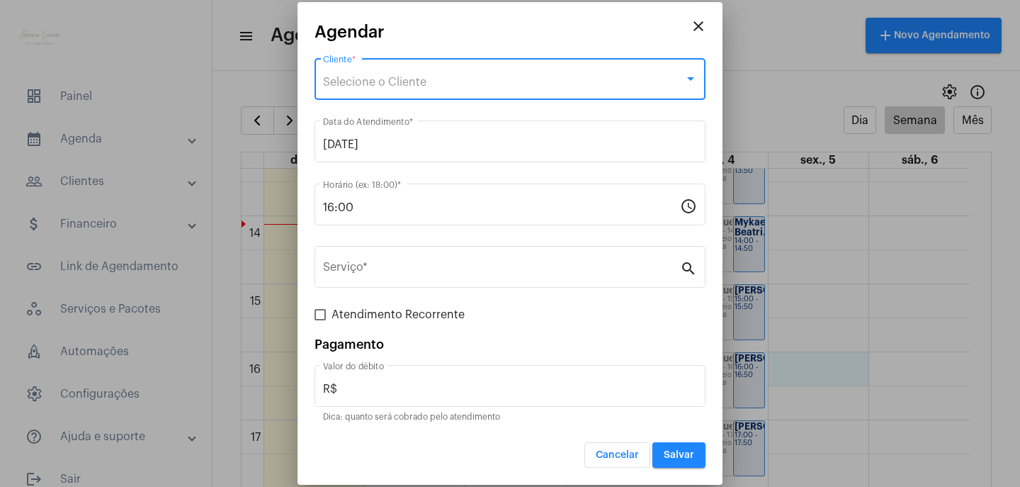
click at [479, 85] on div "Selecione o Cliente" at bounding box center [503, 82] width 361 height 13
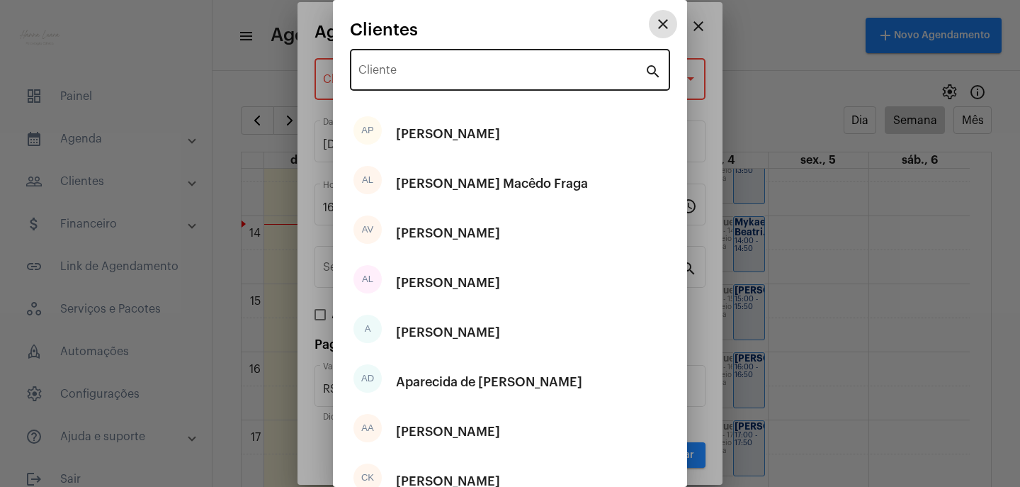
click at [454, 76] on input "Cliente" at bounding box center [501, 73] width 286 height 13
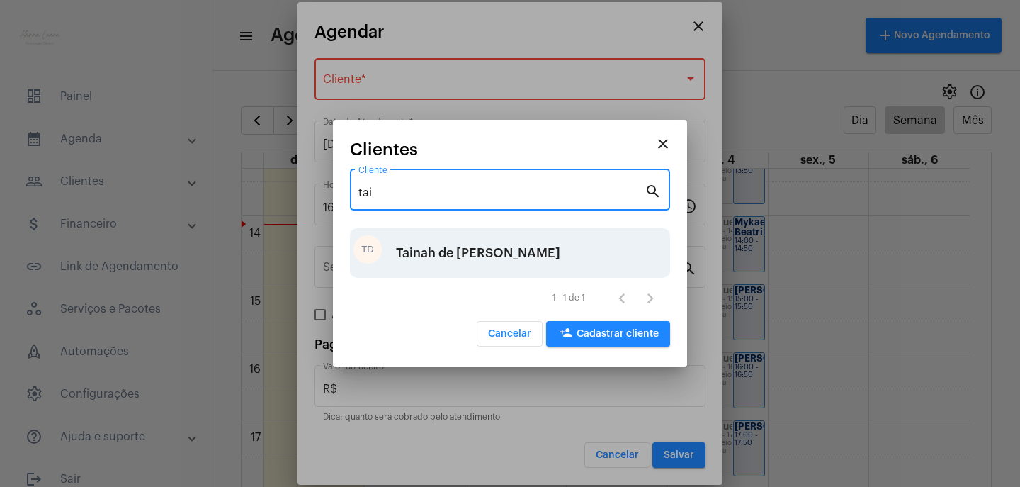
type input "tai"
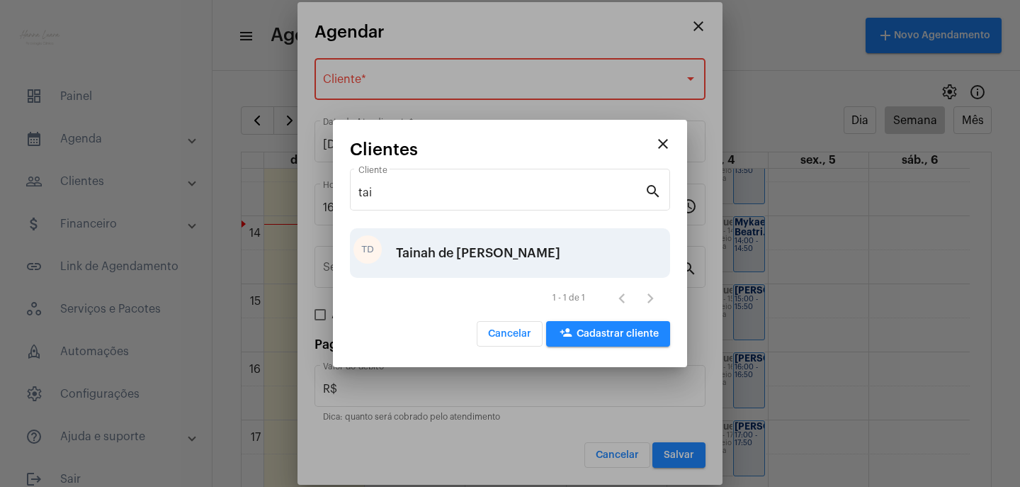
click at [419, 238] on div "Tainah de [PERSON_NAME]" at bounding box center [478, 253] width 164 height 42
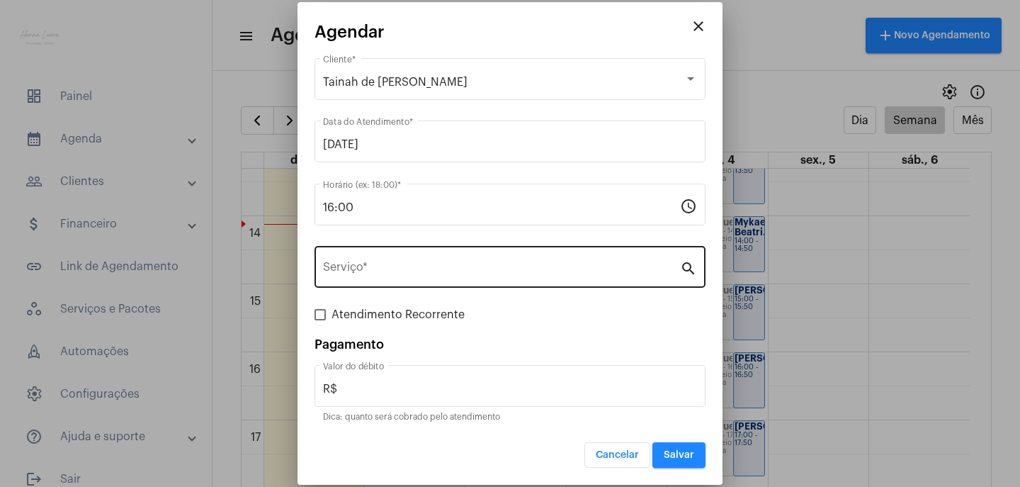
click at [432, 263] on div "Serviço *" at bounding box center [501, 265] width 357 height 45
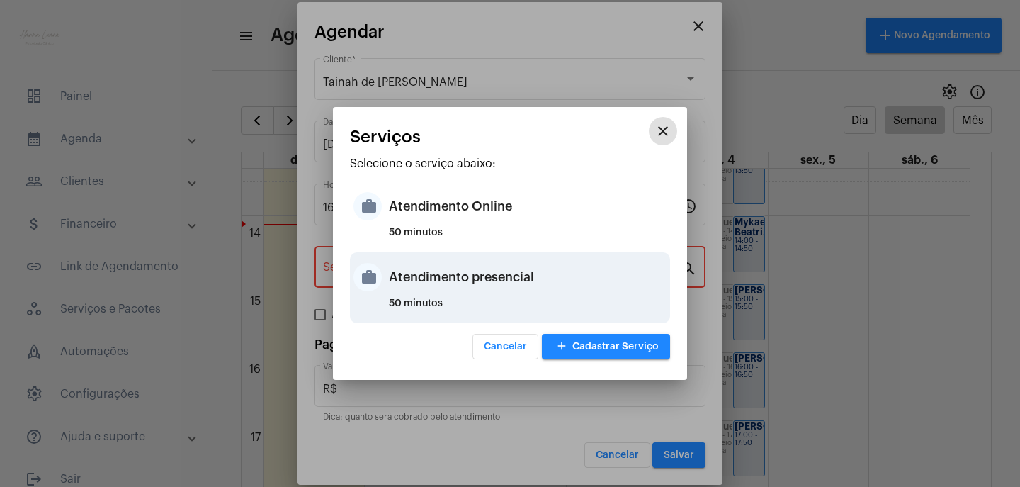
click at [453, 273] on div "Atendimento presencial" at bounding box center [528, 277] width 278 height 42
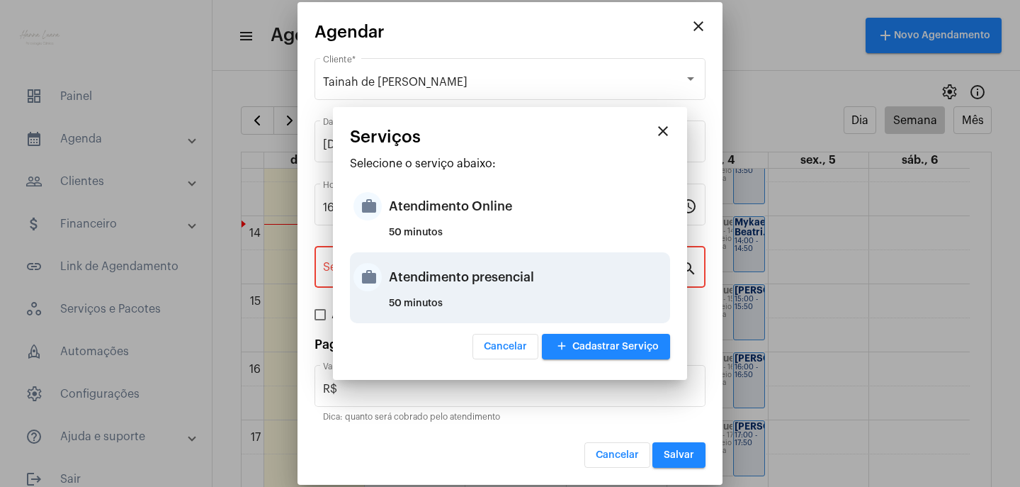
type input "Atendimento presencial"
type input "R$ 0"
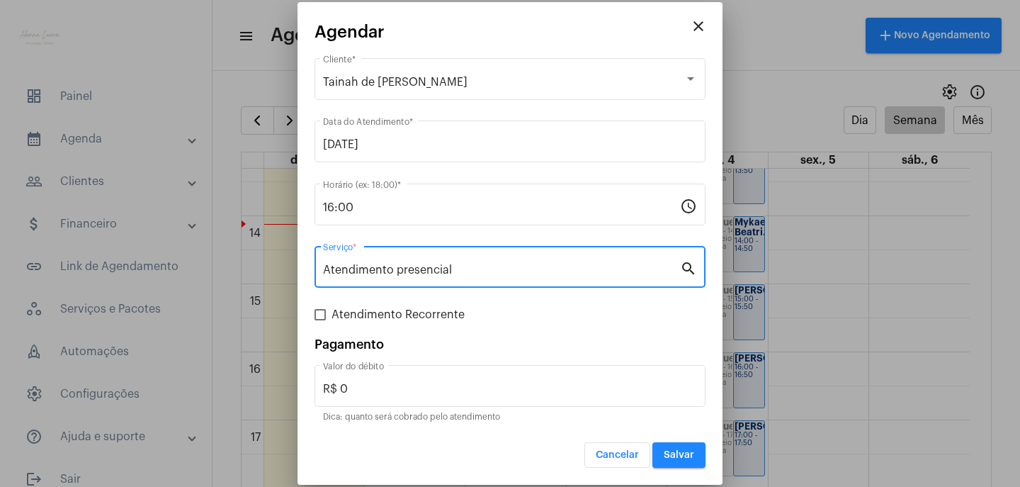
click at [680, 460] on button "Salvar" at bounding box center [678, 454] width 53 height 25
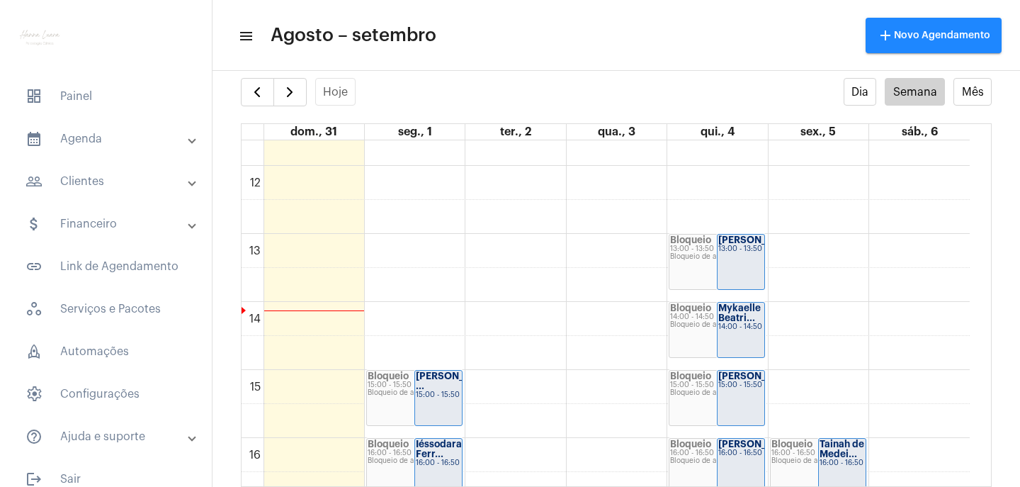
scroll to position [720, 0]
